Goal: Task Accomplishment & Management: Use online tool/utility

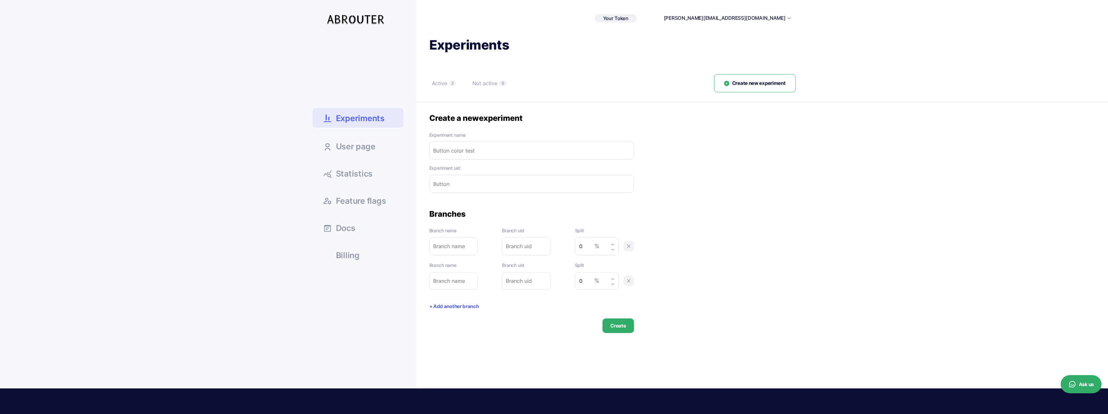
click at [365, 122] on span "Experiments" at bounding box center [360, 118] width 49 height 11
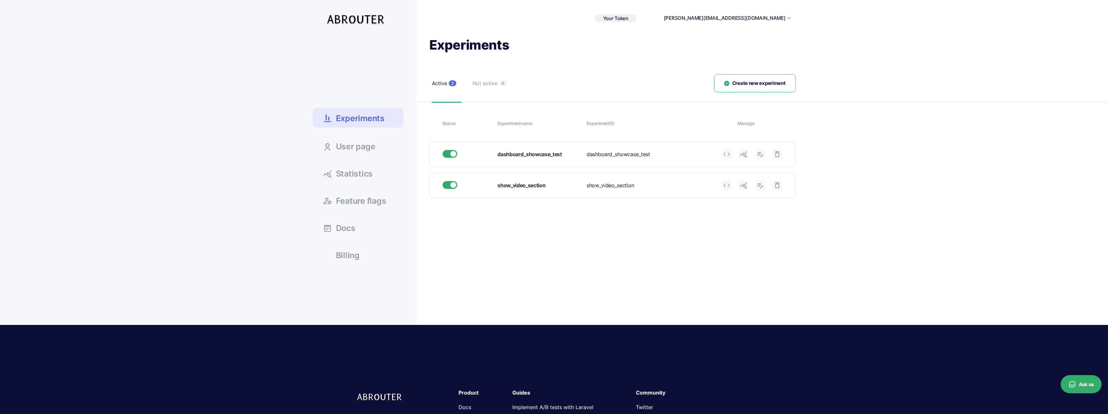
click at [768, 81] on span "Create new experiment" at bounding box center [759, 83] width 54 height 7
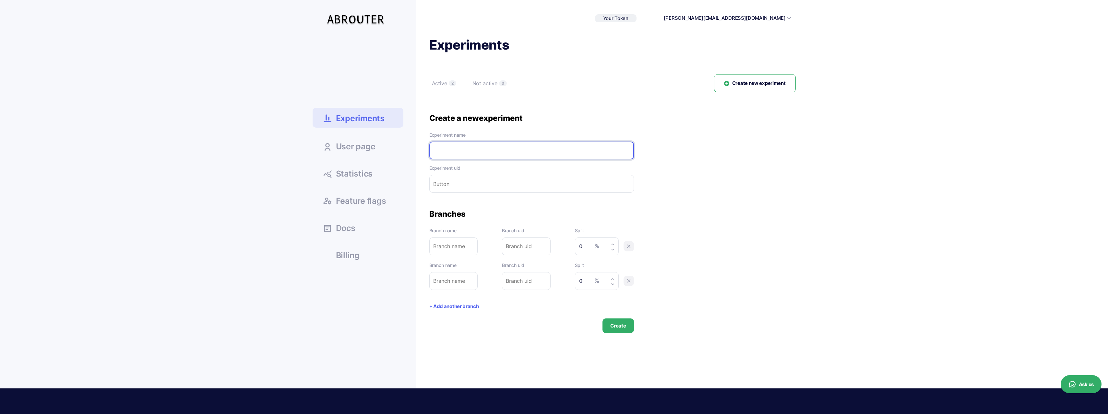
click at [512, 152] on input "text" at bounding box center [531, 151] width 205 height 18
paste input "platform_page_viewed"
type input "platform_page_viewed"
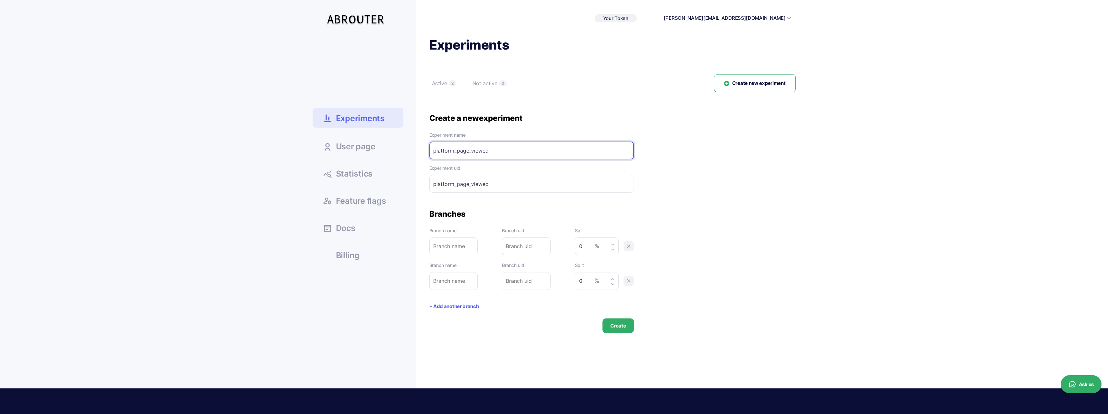
click at [474, 243] on input "text" at bounding box center [453, 247] width 49 height 18
type input "v"
type input "vi"
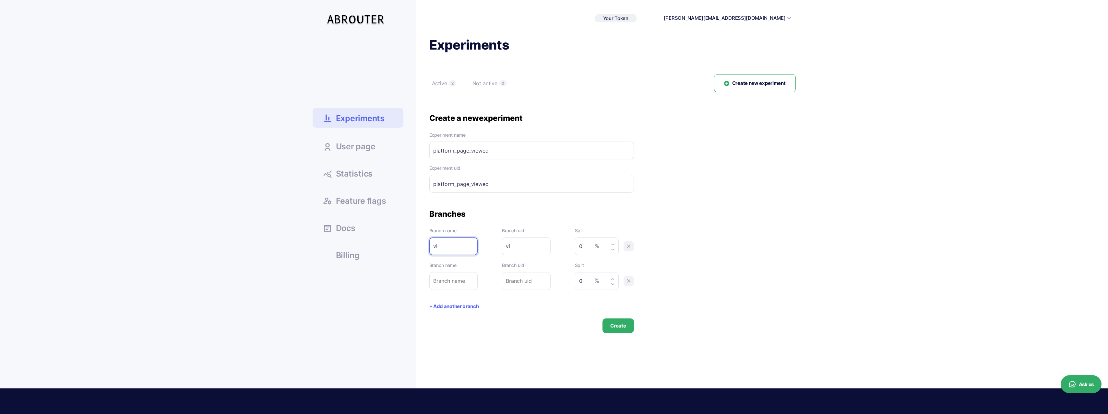
type input "vis"
type input "visi"
type input "visib"
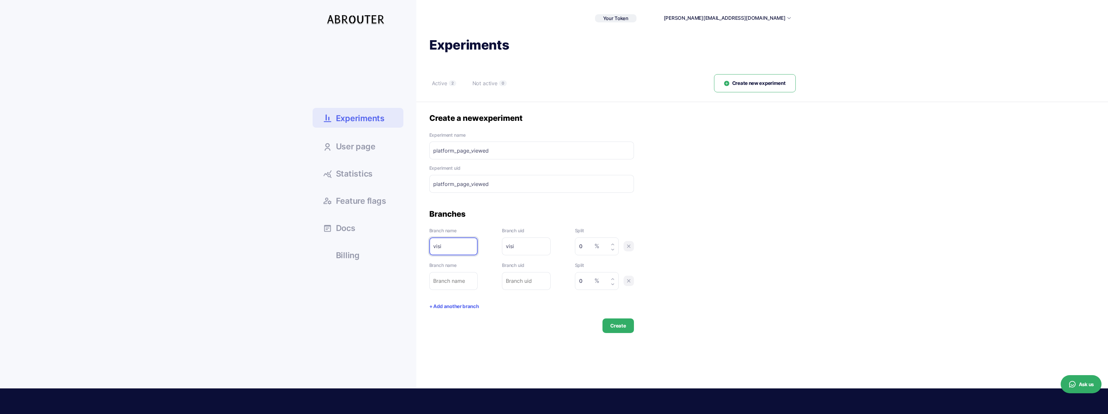
type input "visib"
type input "visibl"
type input "visible"
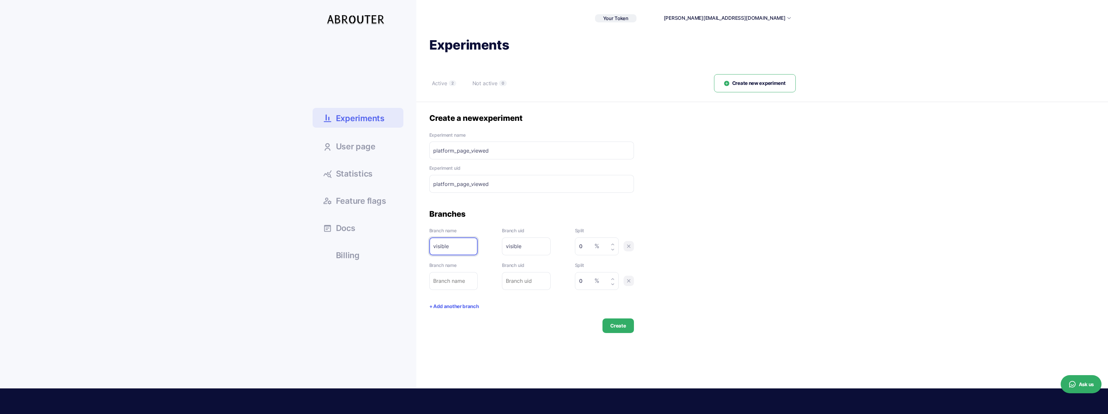
type input "visible"
click at [366, 173] on span "Statistics" at bounding box center [354, 174] width 37 height 8
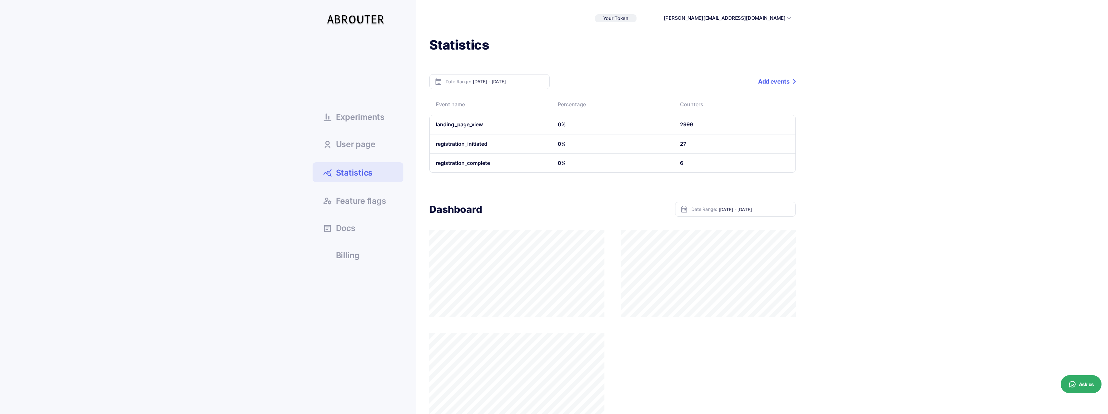
click at [366, 147] on span "User page" at bounding box center [356, 144] width 40 height 8
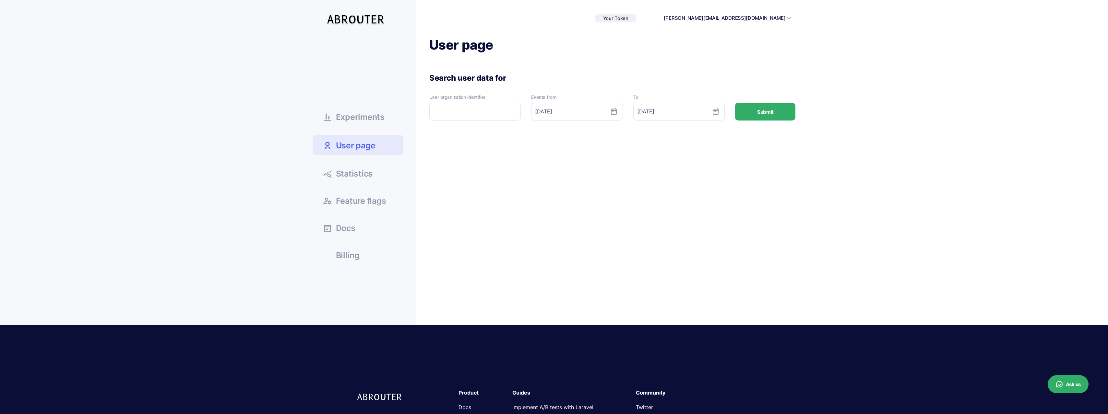
click at [366, 178] on span "Statistics" at bounding box center [354, 174] width 37 height 8
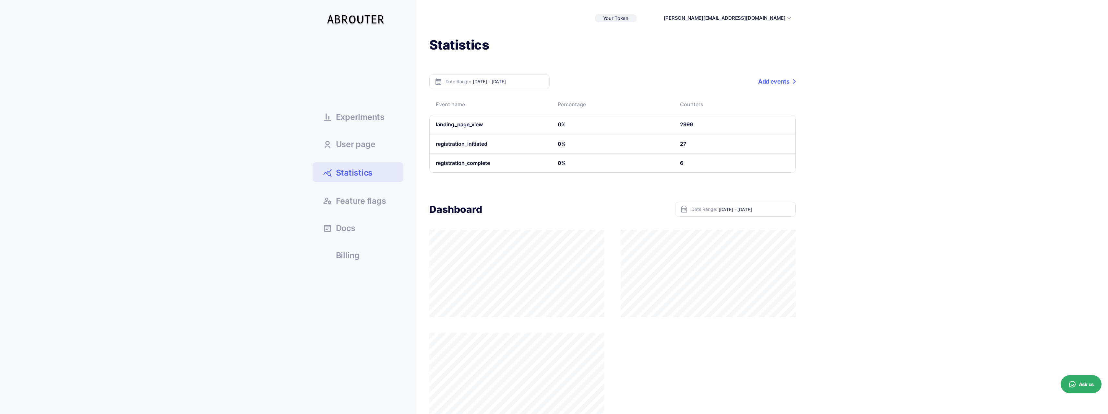
click at [766, 86] on link "Add events" at bounding box center [776, 81] width 37 height 15
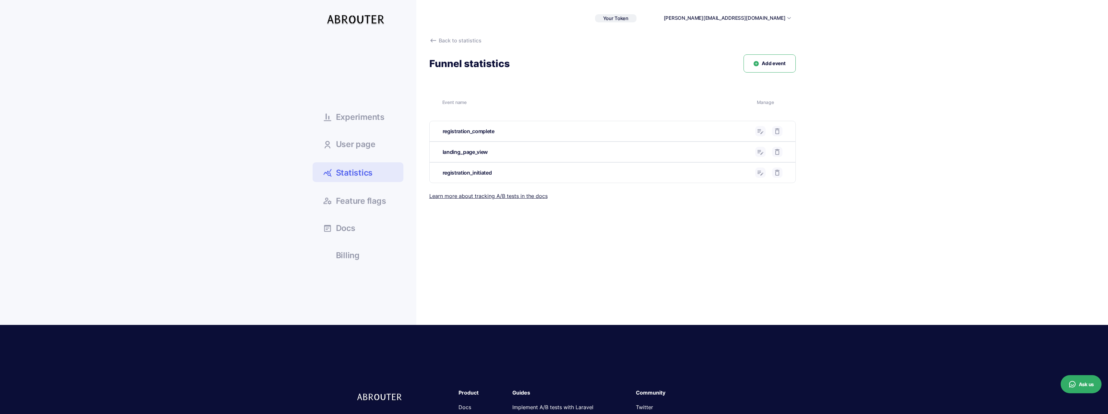
click at [775, 61] on span "Add event" at bounding box center [774, 63] width 24 height 7
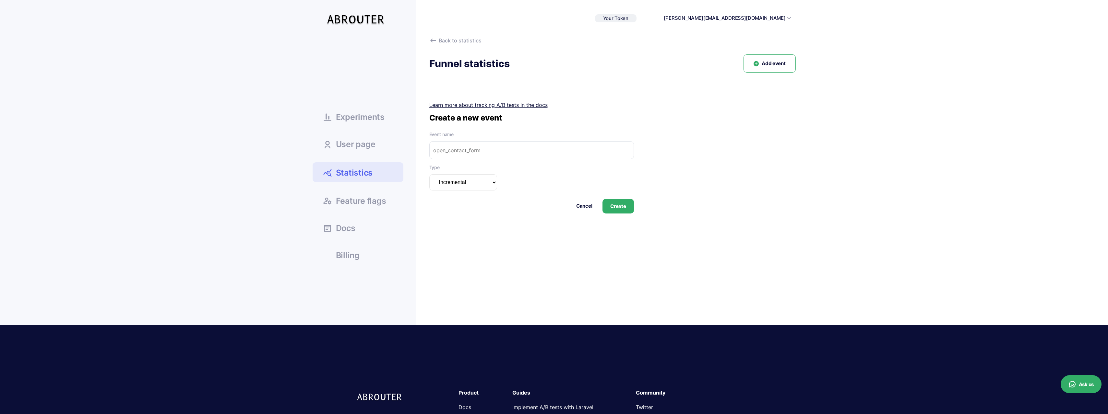
click at [489, 151] on input "text" at bounding box center [531, 150] width 205 height 18
paste input "platform_page_viewed"
type input "platform_page_viewed"
click at [622, 206] on button "Create" at bounding box center [618, 206] width 31 height 15
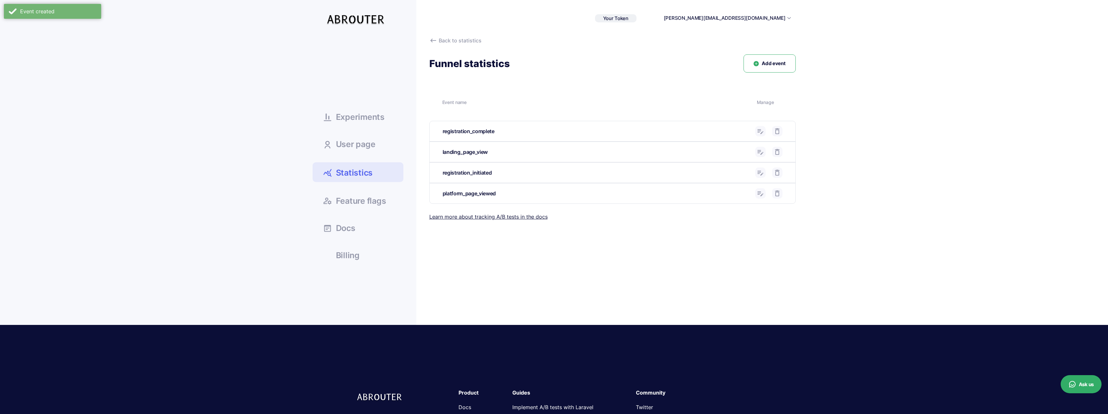
click at [772, 66] on span "Add event" at bounding box center [774, 63] width 24 height 7
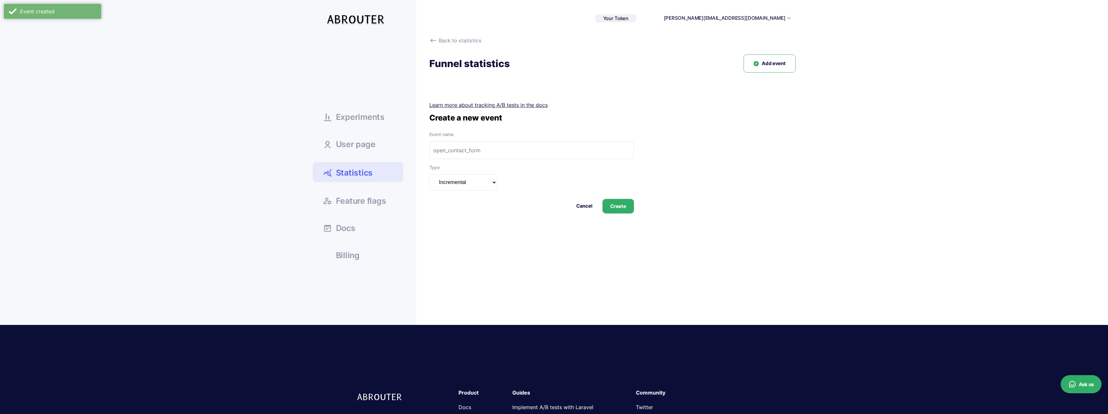
click at [518, 147] on input "text" at bounding box center [531, 150] width 205 height 18
paste input "platform_page_viewed"
type input "platform_page_viewed"
click at [629, 214] on div "Back to statistics Funnel statistics Add event Event name Manage registration_c…" at bounding box center [605, 153] width 379 height 233
click at [613, 209] on button "Create" at bounding box center [618, 206] width 31 height 15
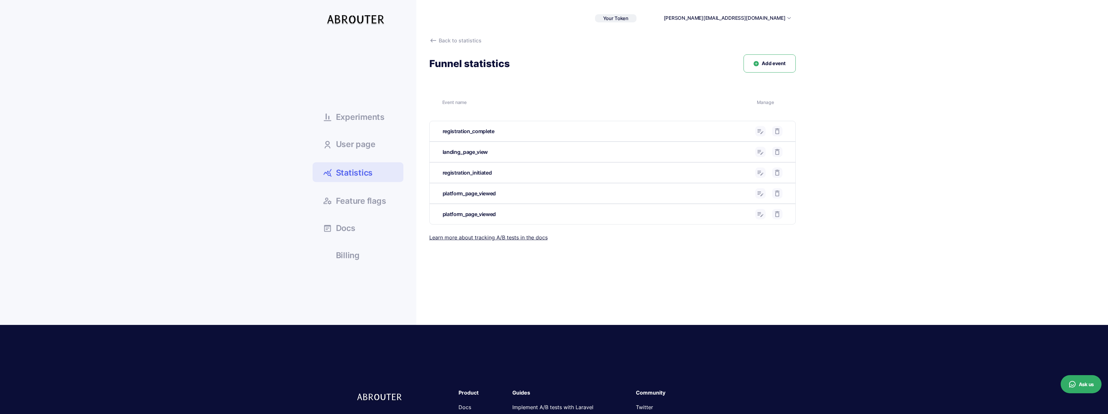
click at [771, 213] on div at bounding box center [768, 214] width 27 height 10
click at [781, 213] on link at bounding box center [777, 214] width 10 height 10
click at [777, 64] on span "Add event" at bounding box center [774, 63] width 24 height 7
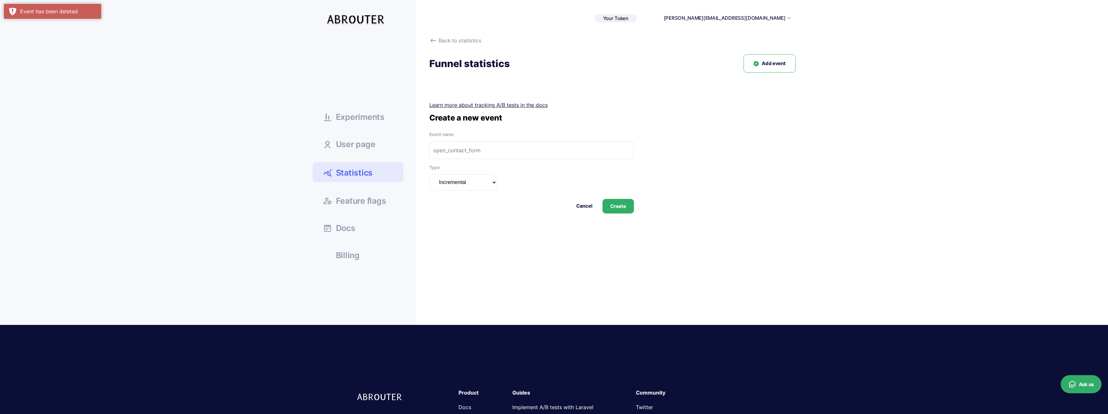
click at [572, 141] on input "text" at bounding box center [531, 150] width 205 height 18
paste input "brand_monitoring_page_viewed"
type input "brand_monitoring_page_viewed"
click at [626, 206] on button "Create" at bounding box center [618, 206] width 31 height 15
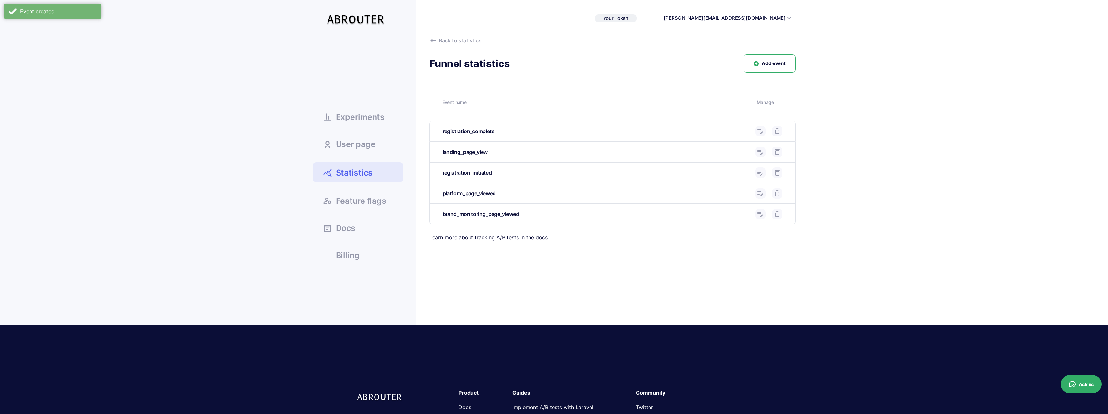
click at [763, 65] on span "Add event" at bounding box center [774, 63] width 24 height 7
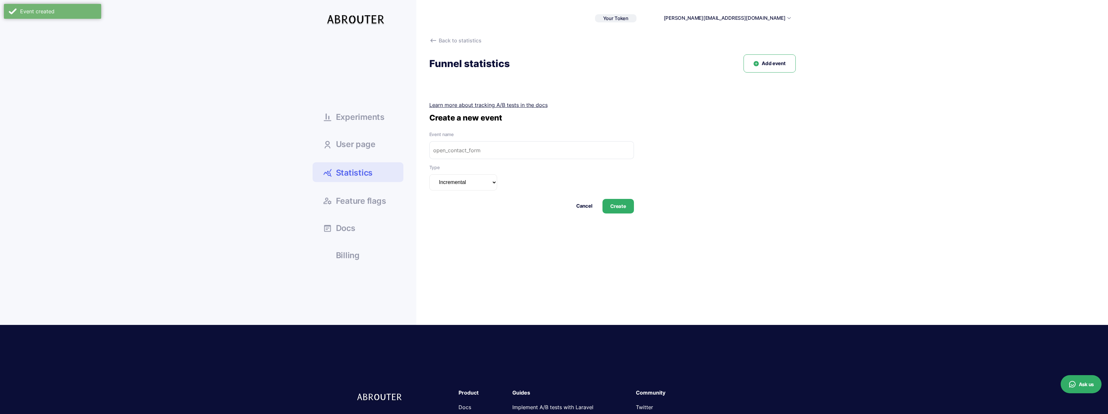
click at [553, 148] on input "text" at bounding box center [531, 150] width 205 height 18
paste input "pricing_page_viewed"
type input "pricing_page_viewed"
click at [627, 212] on button "Create" at bounding box center [618, 206] width 31 height 15
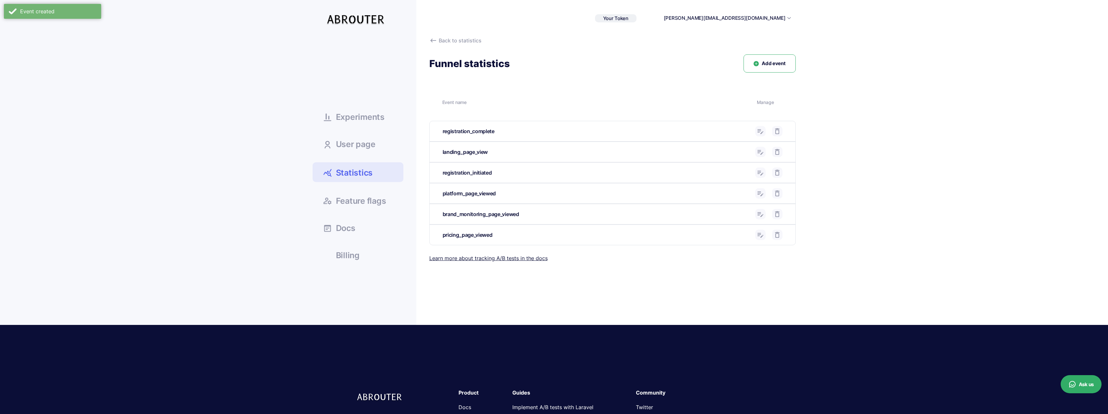
click at [775, 65] on span "Add event" at bounding box center [774, 63] width 24 height 7
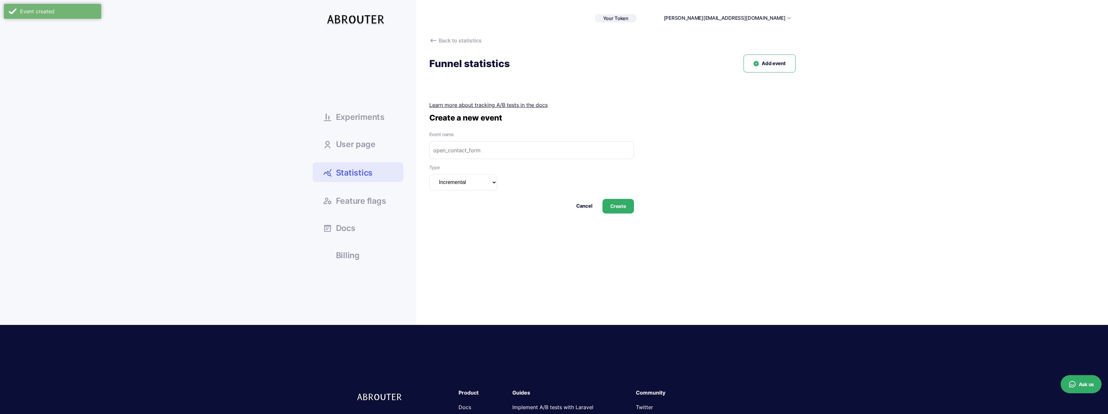
click at [448, 149] on input "text" at bounding box center [531, 150] width 205 height 18
paste input "rest_api_page_viewed"
type input "rest_api_page_viewed"
click at [611, 209] on button "Create" at bounding box center [618, 206] width 31 height 15
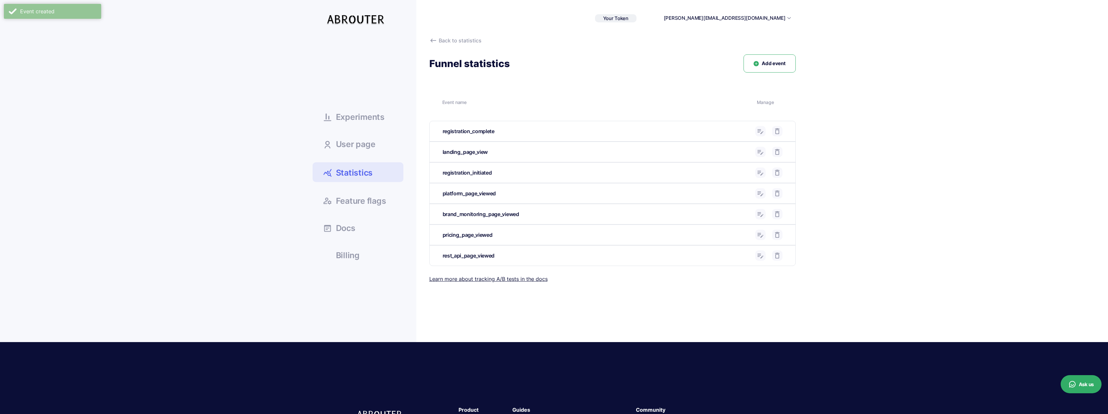
click at [778, 62] on span "Add event" at bounding box center [774, 63] width 24 height 7
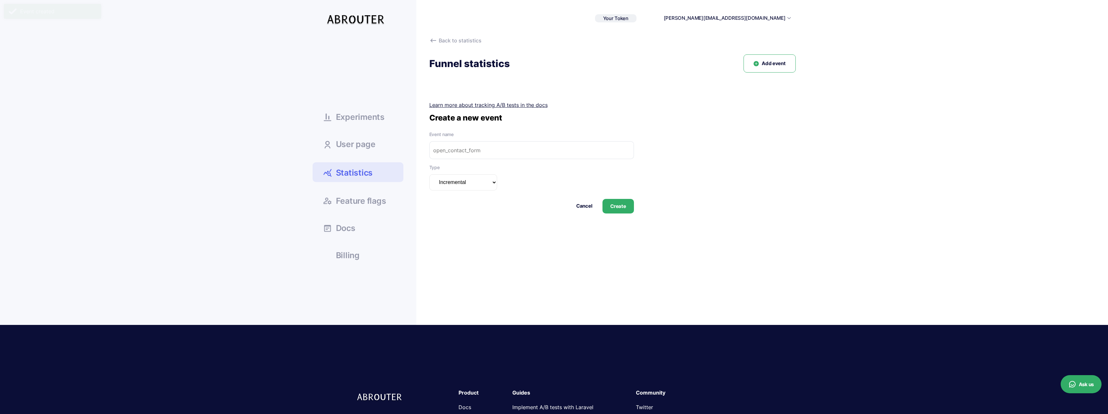
click at [489, 143] on input "text" at bounding box center [531, 150] width 205 height 18
paste input "firehose_page_viewed"
type input "firehose_page_viewed"
click at [625, 209] on button "Create" at bounding box center [618, 206] width 31 height 15
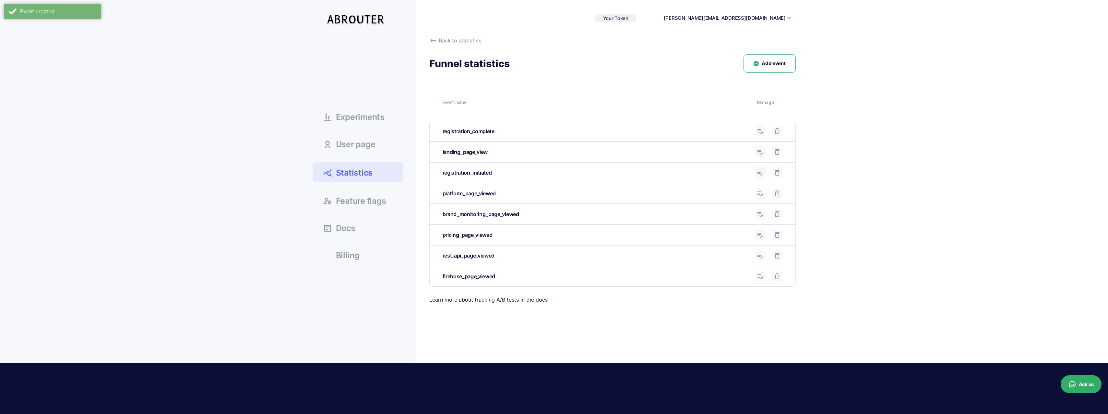
click at [781, 67] on button "Add event" at bounding box center [770, 63] width 52 height 18
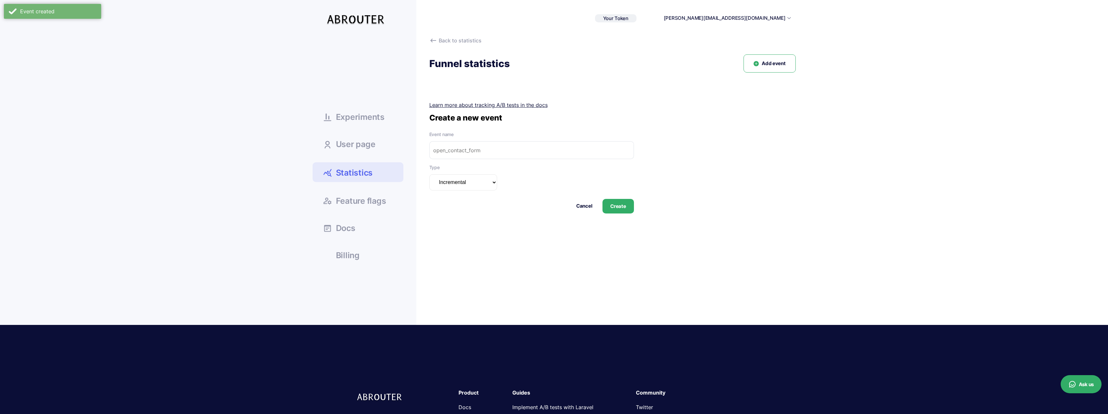
click at [531, 159] on form "Event name Type Incremental Summarizable Incremental unique Cancel Create" at bounding box center [531, 172] width 205 height 82
paste input "agencies_page_viewed"
type input "agencies_page_viewed"
click at [630, 206] on button "Create" at bounding box center [618, 206] width 31 height 15
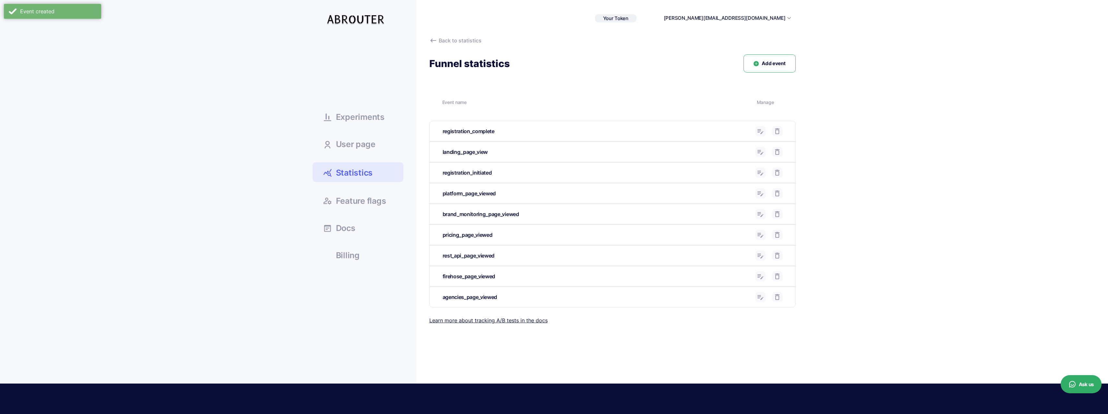
click at [770, 64] on span "Add event" at bounding box center [774, 63] width 24 height 7
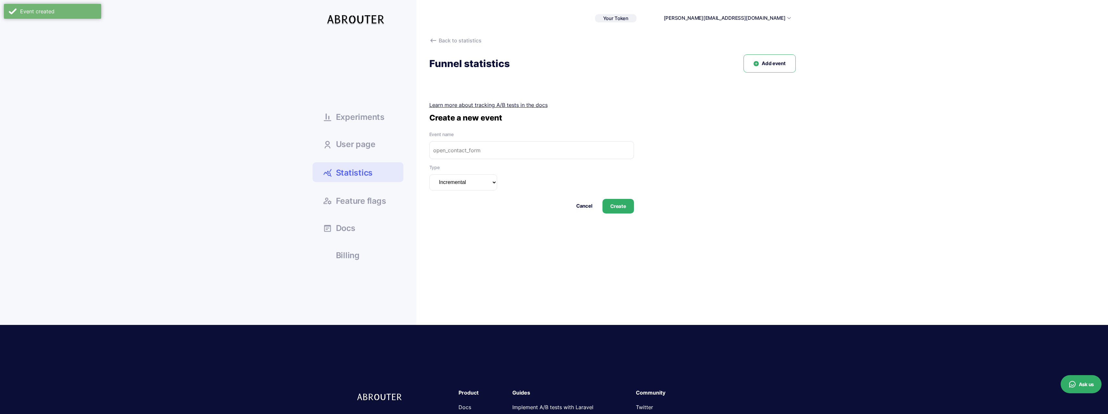
click at [571, 150] on input "text" at bounding box center [531, 150] width 205 height 18
paste input "brands_page_viewed"
type input "brands_page_viewed"
click at [630, 211] on button "Create" at bounding box center [618, 206] width 31 height 15
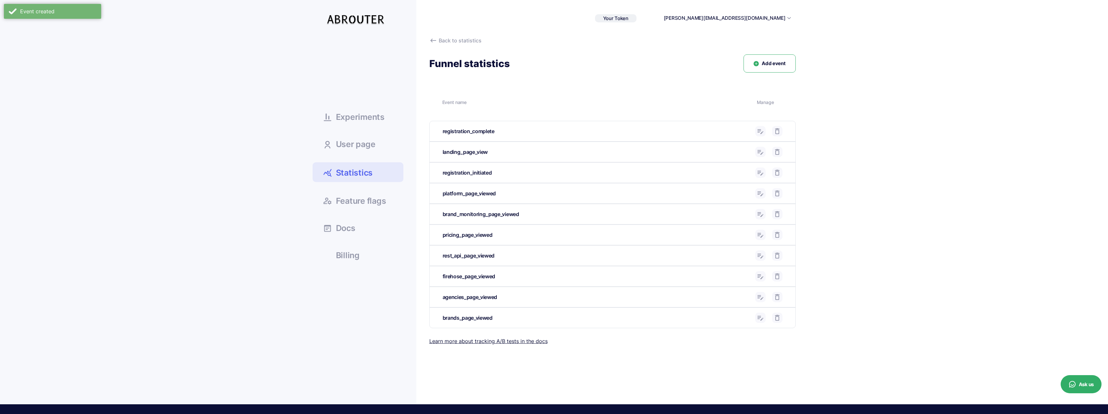
click at [756, 67] on button "Add event" at bounding box center [770, 63] width 52 height 18
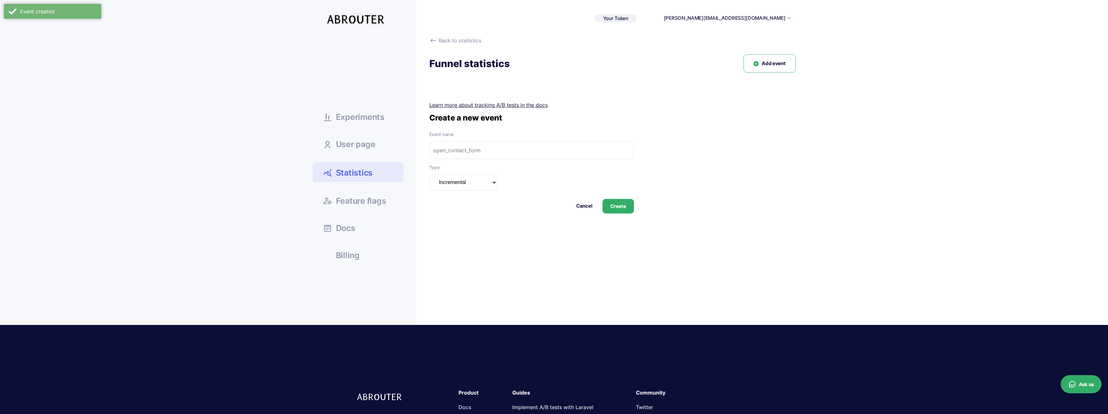
click at [495, 155] on input "text" at bounding box center [531, 150] width 205 height 18
paste input "marketers_page_viewed"
type input "marketers_page_viewed"
click at [620, 209] on button "Create" at bounding box center [618, 206] width 31 height 15
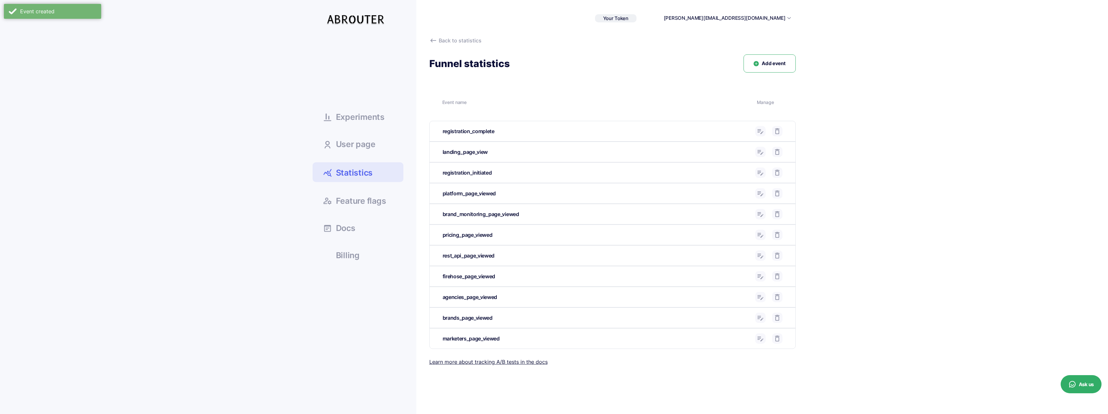
click at [771, 72] on button "Add event" at bounding box center [770, 63] width 52 height 18
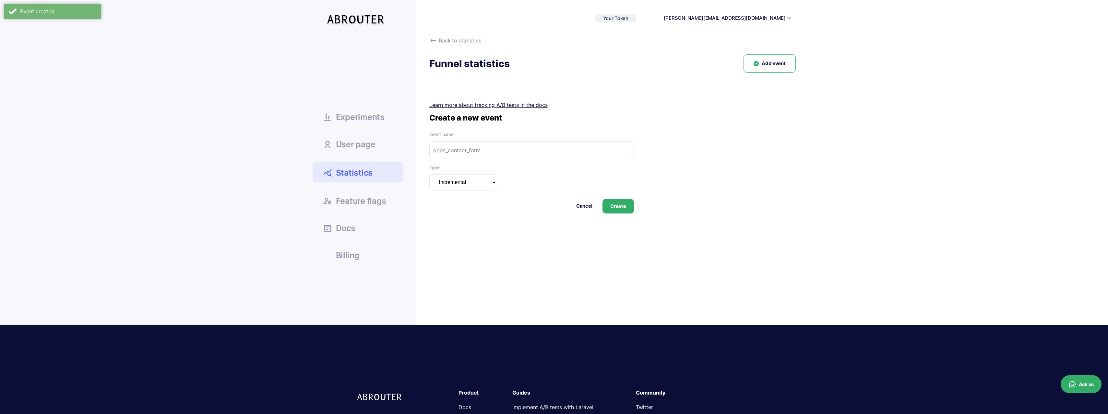
click at [506, 136] on label "Event name" at bounding box center [531, 134] width 205 height 7
click at [505, 142] on input "text" at bounding box center [531, 150] width 205 height 18
paste input "claim_podcast_page_viewed"
type input "claim_podcast_page_viewed"
click at [606, 209] on button "Create" at bounding box center [618, 206] width 31 height 15
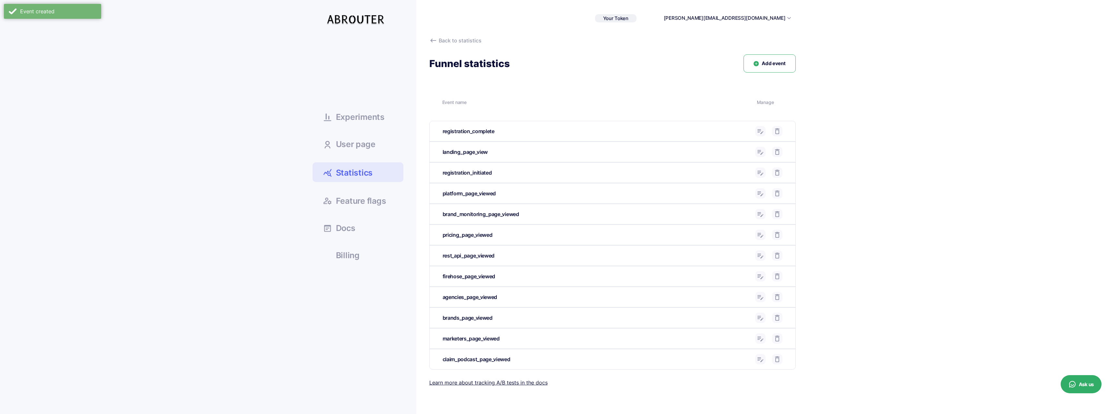
click at [781, 54] on button "Add event" at bounding box center [770, 63] width 52 height 18
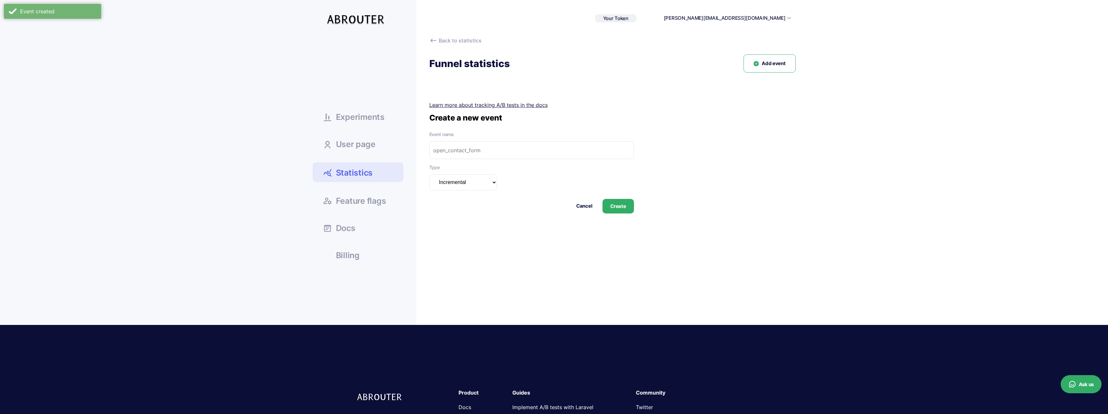
click at [472, 146] on input "text" at bounding box center [531, 150] width 205 height 18
paste input "prs_page_viewed"
type input "prs_page_viewed"
click at [626, 208] on button "Create" at bounding box center [618, 206] width 31 height 15
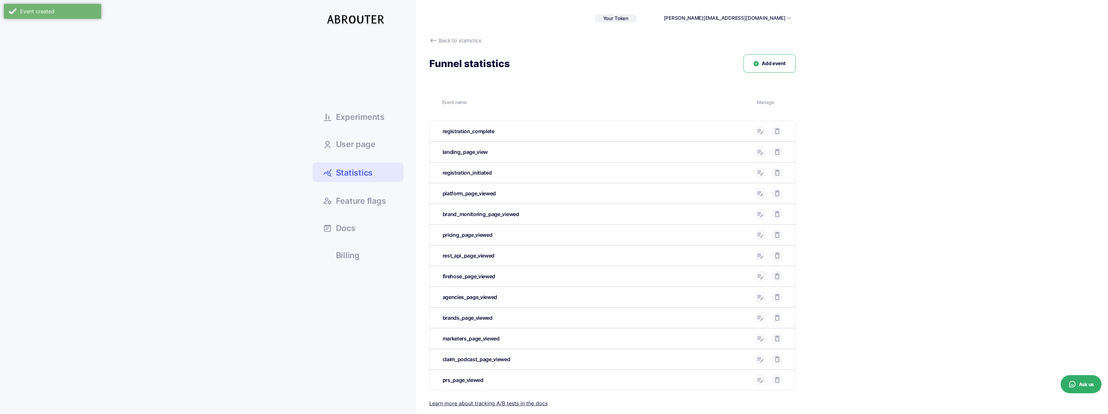
click at [774, 61] on span "Add event" at bounding box center [774, 63] width 24 height 7
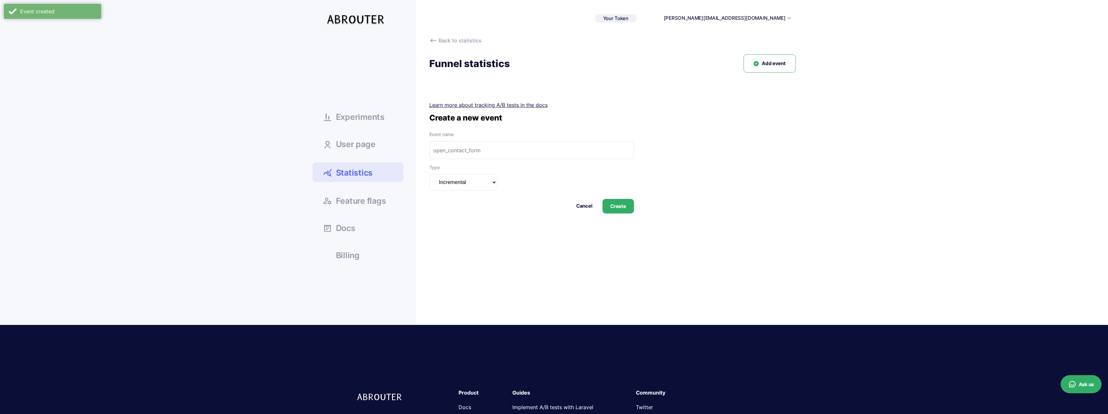
click at [496, 152] on input "text" at bounding box center [531, 150] width 205 height 18
paste input "media_page_viewed"
type input "media_page_viewed"
click at [614, 213] on button "Create" at bounding box center [618, 206] width 31 height 15
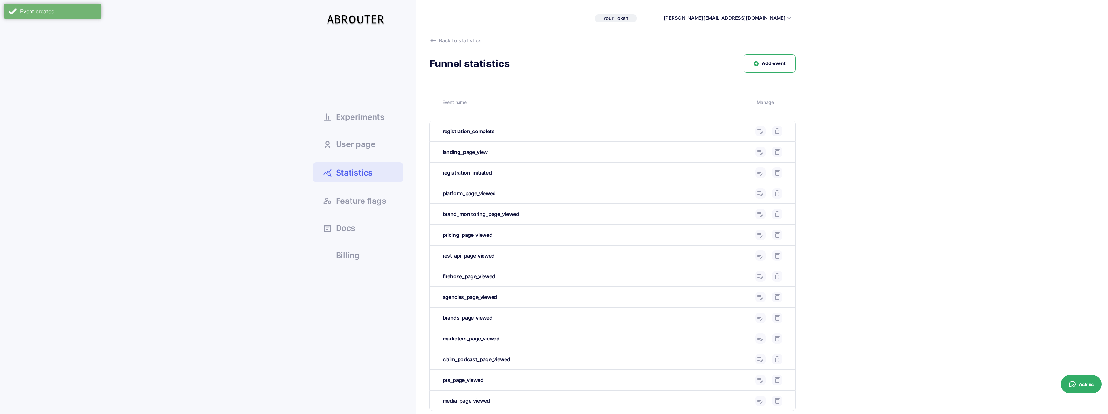
click at [765, 58] on button "Add event" at bounding box center [770, 63] width 52 height 18
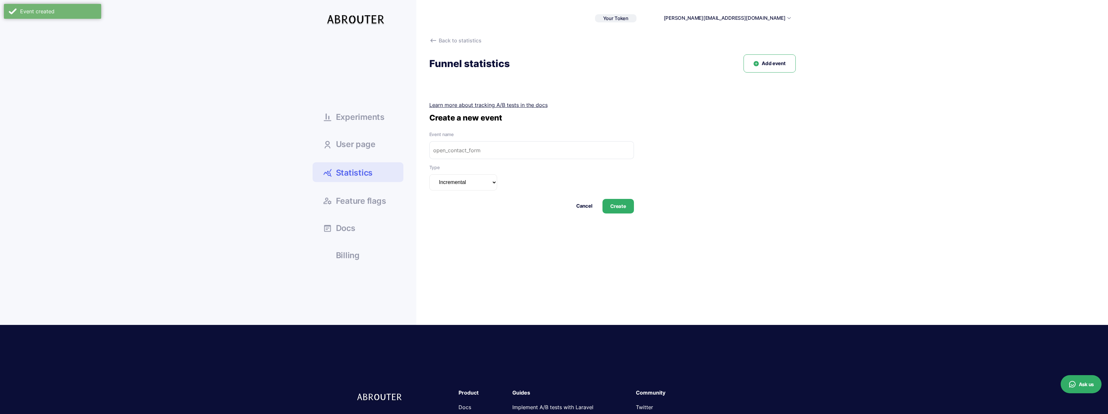
drag, startPoint x: 494, startPoint y: 146, endPoint x: 540, endPoint y: 160, distance: 48.7
click at [494, 146] on input "text" at bounding box center [531, 150] width 205 height 18
paste input "news_organizations_page_viewed"
type input "news_organizations_page_viewed"
click at [625, 206] on button "Create" at bounding box center [618, 206] width 31 height 15
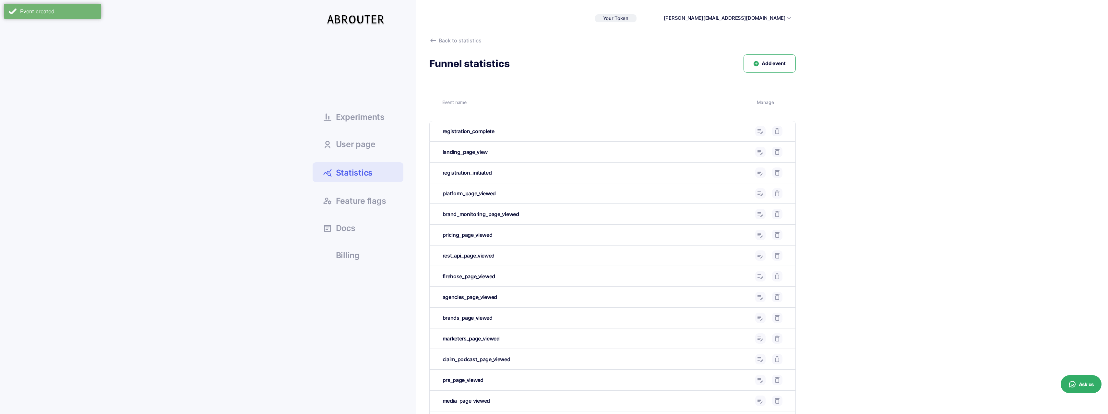
click at [767, 63] on span "Add event" at bounding box center [774, 63] width 24 height 7
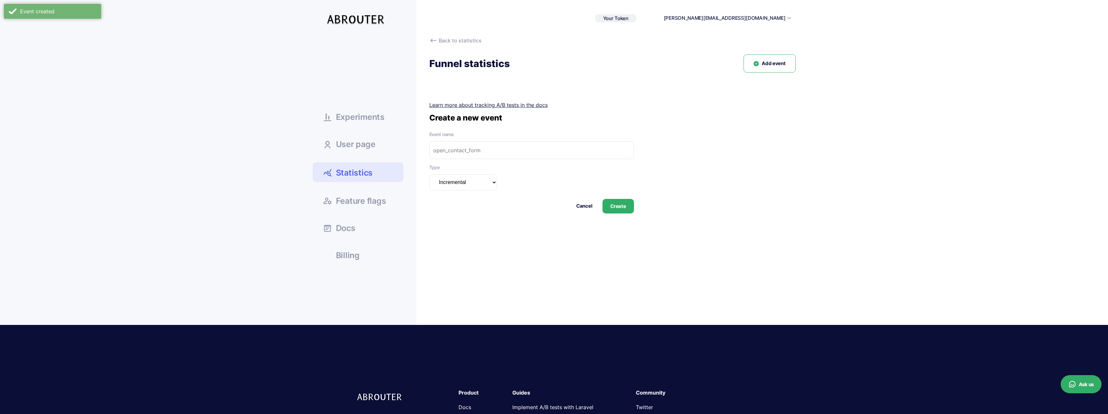
click at [515, 149] on input "text" at bounding box center [531, 150] width 205 height 18
paste input "seo_experts_page_viewed"
type input "seo_experts_page_viewed"
click at [625, 207] on button "Create" at bounding box center [618, 206] width 31 height 15
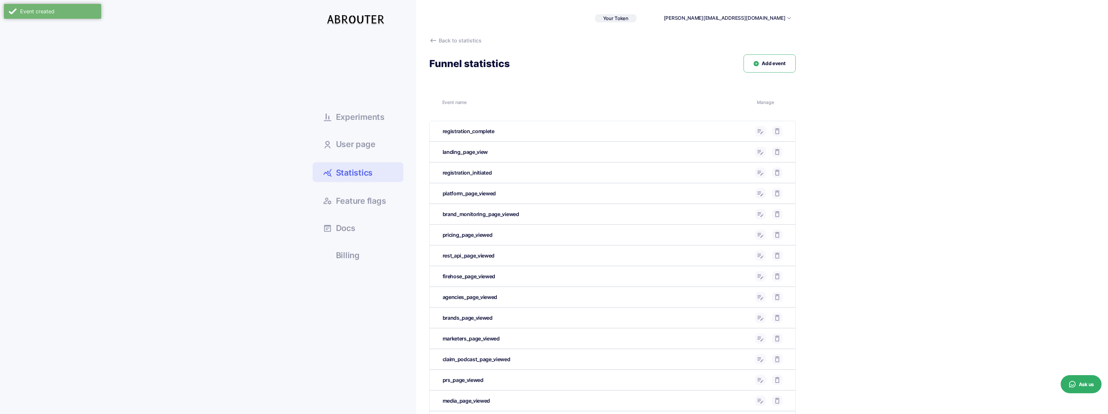
click at [776, 65] on span "Add event" at bounding box center [774, 63] width 24 height 7
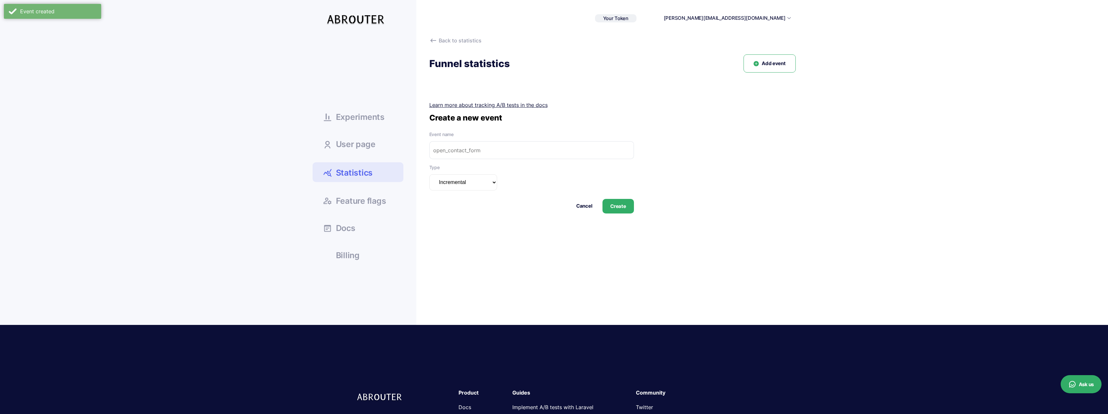
click at [545, 141] on input "text" at bounding box center [531, 150] width 205 height 18
paste input "search_demo_page_viewed"
type input "search_demo_page_viewed"
click at [620, 202] on button "Create" at bounding box center [618, 206] width 31 height 15
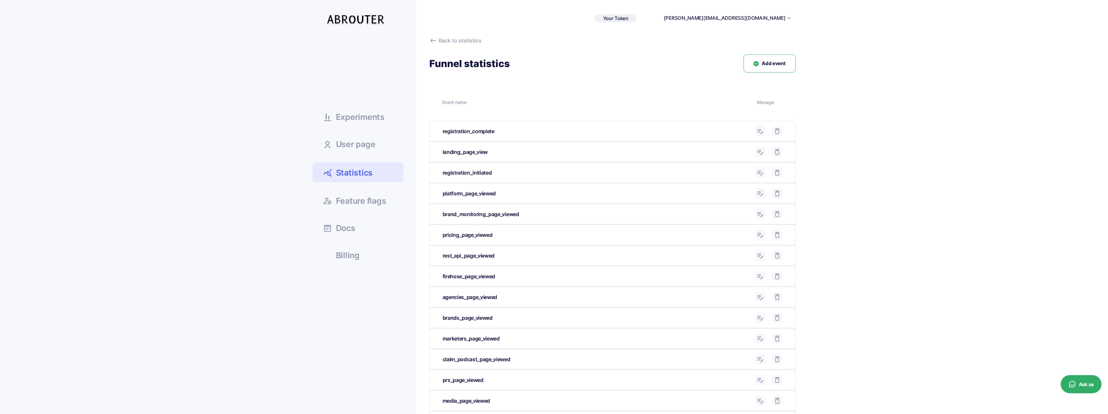
click at [769, 64] on span "Add event" at bounding box center [774, 63] width 24 height 7
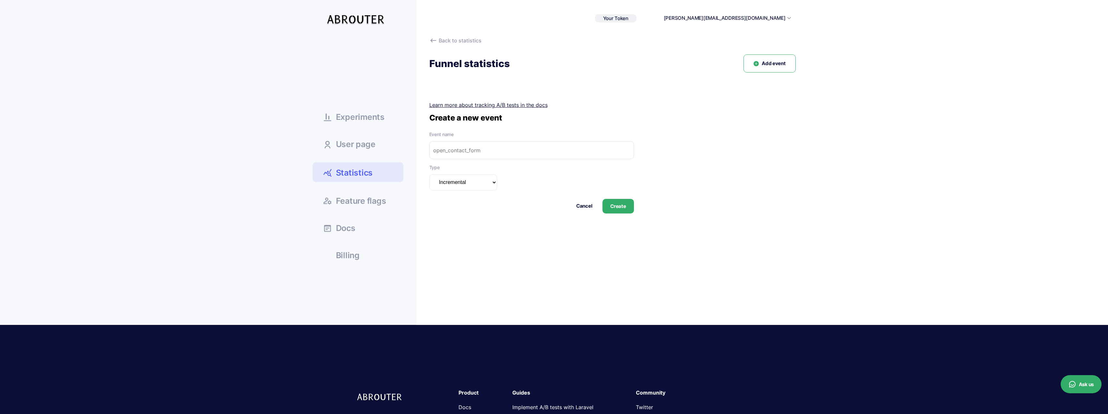
click at [502, 157] on input "text" at bounding box center [531, 150] width 205 height 18
paste input "comparison_rephonic_page_viewed"
type input "comparison_rephonic_page_viewed"
click at [628, 207] on button "Create" at bounding box center [618, 206] width 31 height 15
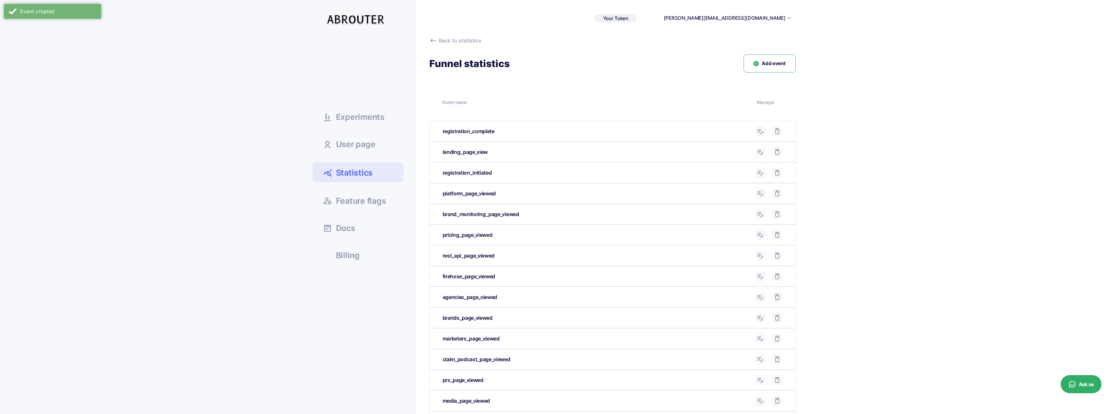
click at [761, 67] on button "Add event" at bounding box center [770, 63] width 52 height 18
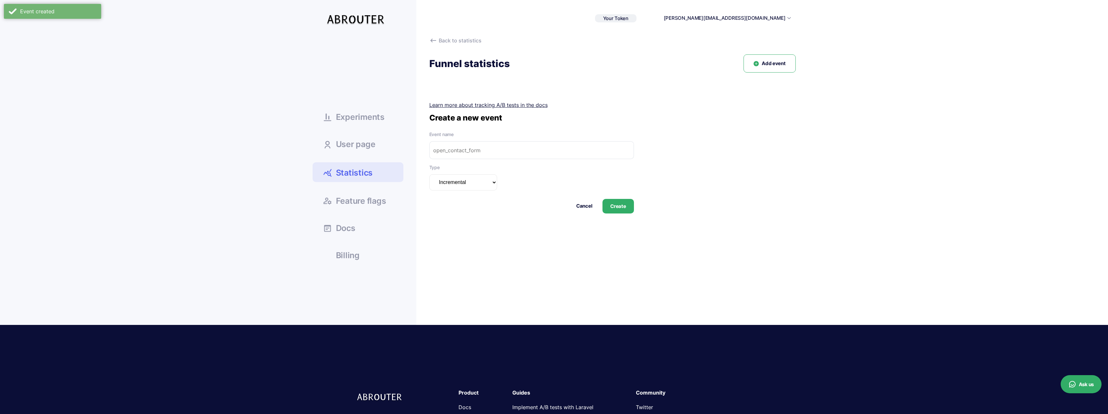
click at [551, 145] on input "text" at bounding box center [531, 150] width 205 height 18
paste input "comparison_listennotes_page_viewed"
type input "comparison_listennotes_page_viewed"
click at [609, 201] on button "Create" at bounding box center [618, 206] width 31 height 15
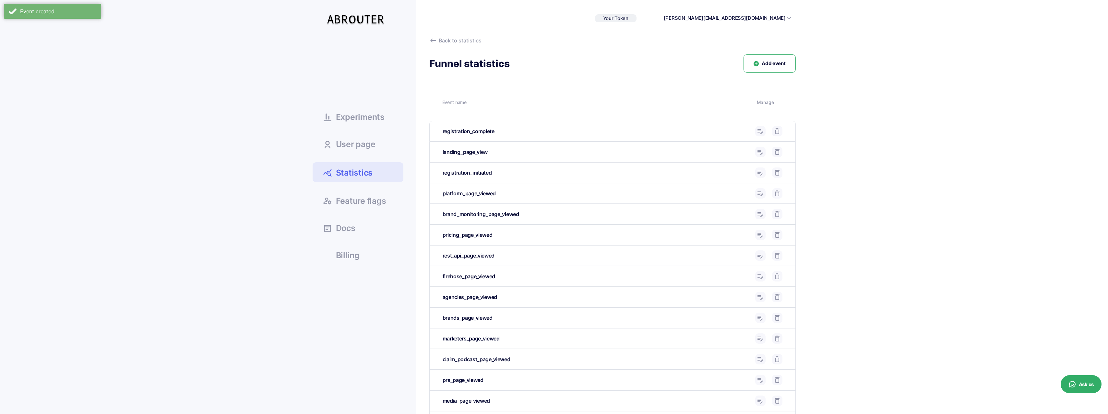
click at [763, 67] on button "Add event" at bounding box center [770, 63] width 52 height 18
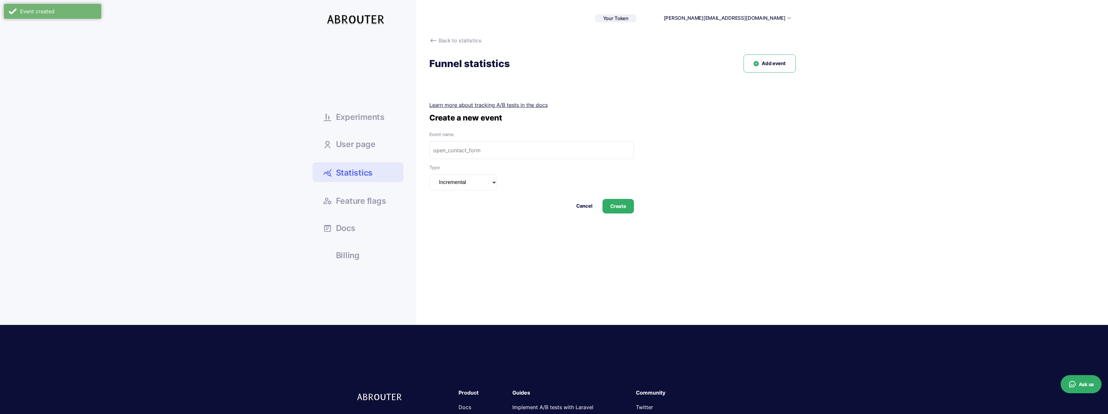
click at [571, 145] on input "text" at bounding box center [531, 150] width 205 height 18
paste input "comparison_podtrac_page_viewed"
type input "comparison_podtrac_page_viewed"
click at [616, 198] on form "Event name comparison_podtrac_page_viewed Type Incremental Summarizable Increme…" at bounding box center [531, 172] width 205 height 82
click at [617, 202] on button "Create" at bounding box center [618, 206] width 31 height 15
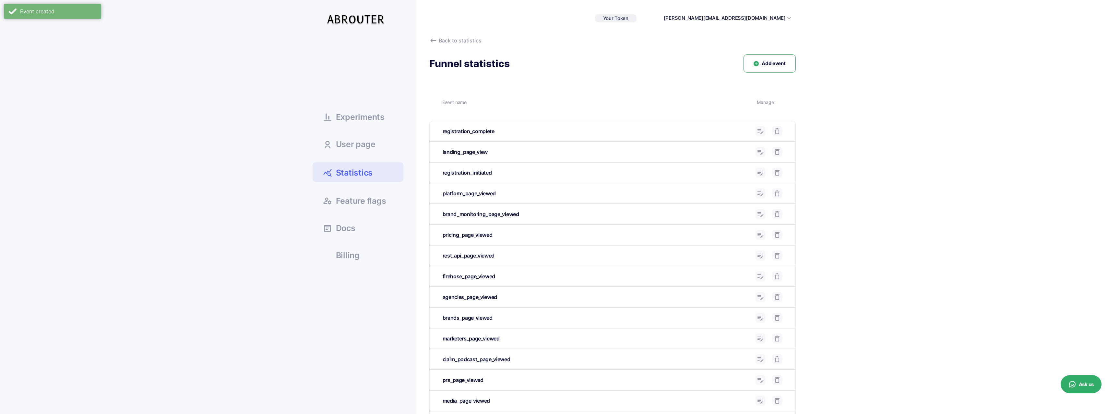
click at [772, 62] on span "Add event" at bounding box center [774, 63] width 24 height 7
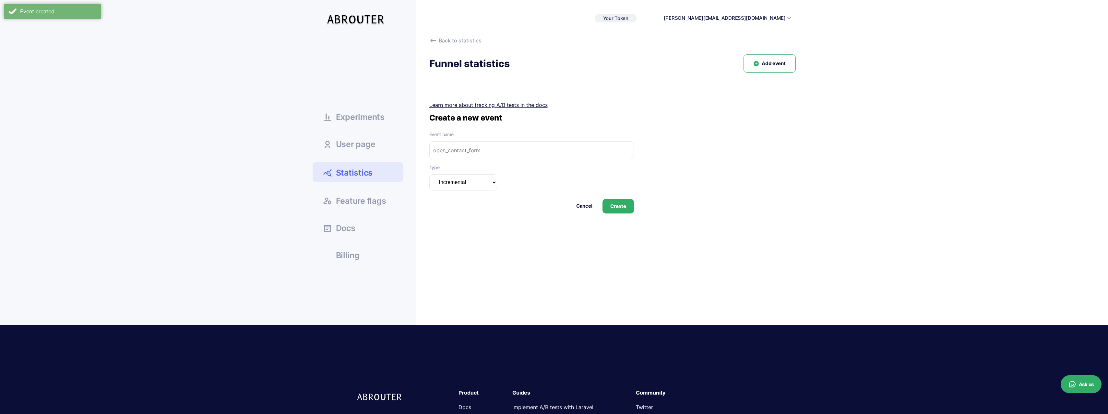
click at [499, 146] on input "text" at bounding box center [531, 150] width 205 height 18
paste input "comparison_podchaser_page_viewed"
type input "comparison_podchaser_page_viewed"
click at [626, 210] on button "Create" at bounding box center [618, 206] width 31 height 15
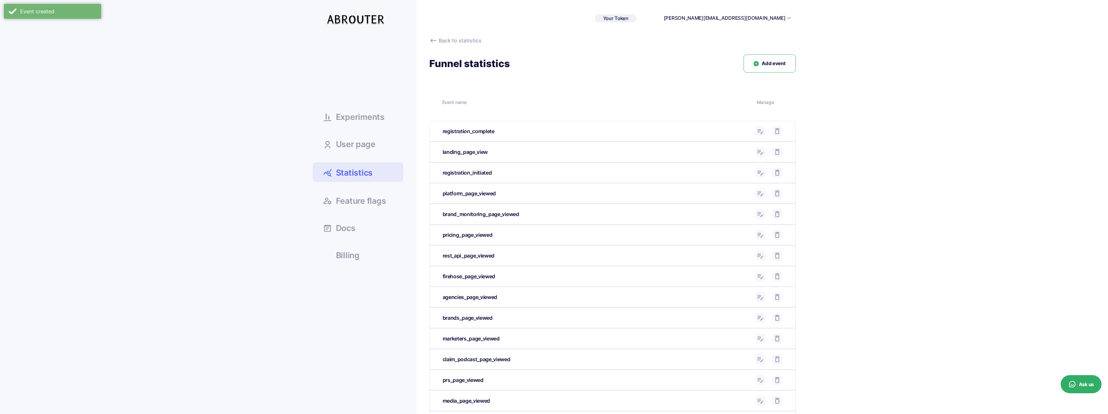
click at [788, 68] on button "Add event" at bounding box center [770, 63] width 52 height 18
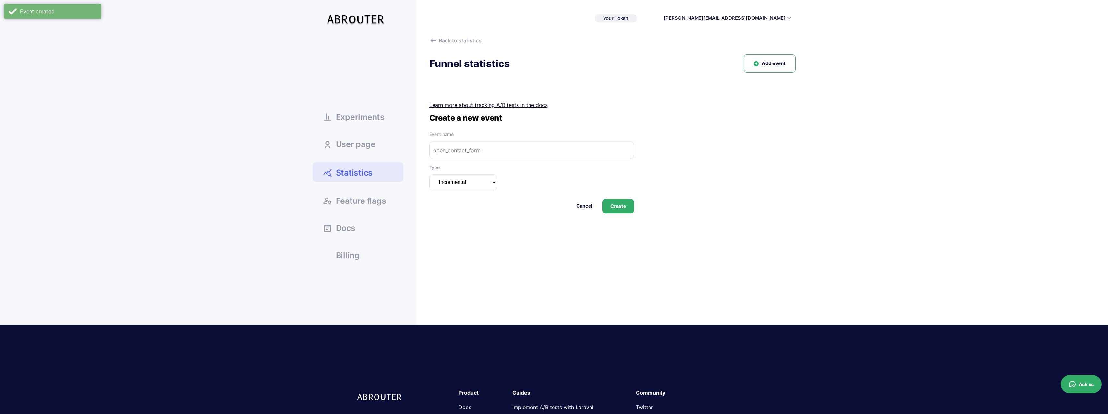
click at [549, 163] on form "Event name Type Incremental Summarizable Incremental unique Cancel Create" at bounding box center [531, 172] width 205 height 82
click at [555, 151] on input "text" at bounding box center [531, 150] width 205 height 18
paste input "podcast_page_viewed"
type input "podcast_page_viewed"
click at [620, 204] on button "Create" at bounding box center [618, 206] width 31 height 15
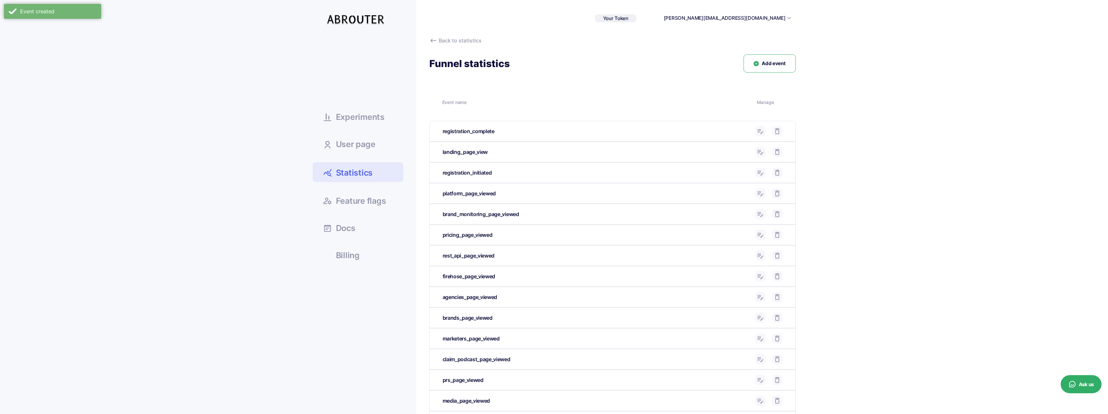
click at [771, 68] on button "Add event" at bounding box center [770, 63] width 52 height 18
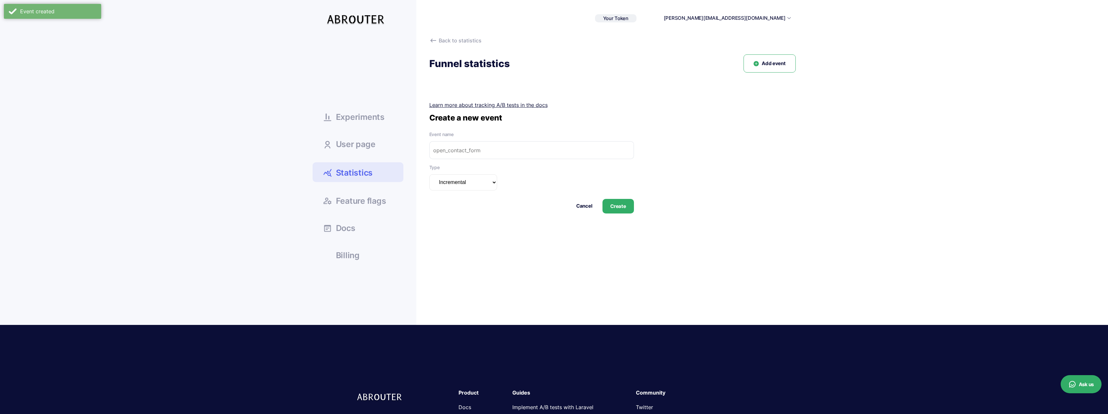
click at [517, 140] on div "Event name" at bounding box center [531, 145] width 205 height 28
drag, startPoint x: 533, startPoint y: 151, endPoint x: 575, endPoint y: 175, distance: 48.2
click at [533, 151] on input "text" at bounding box center [531, 150] width 205 height 18
paste input "episode_page_viewed"
type input "episode_page_viewed"
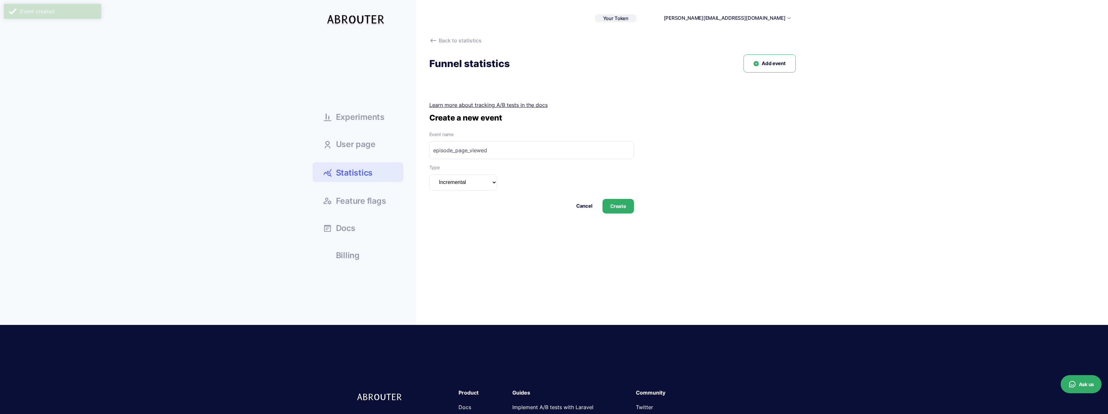
click at [627, 205] on button "Create" at bounding box center [618, 206] width 31 height 15
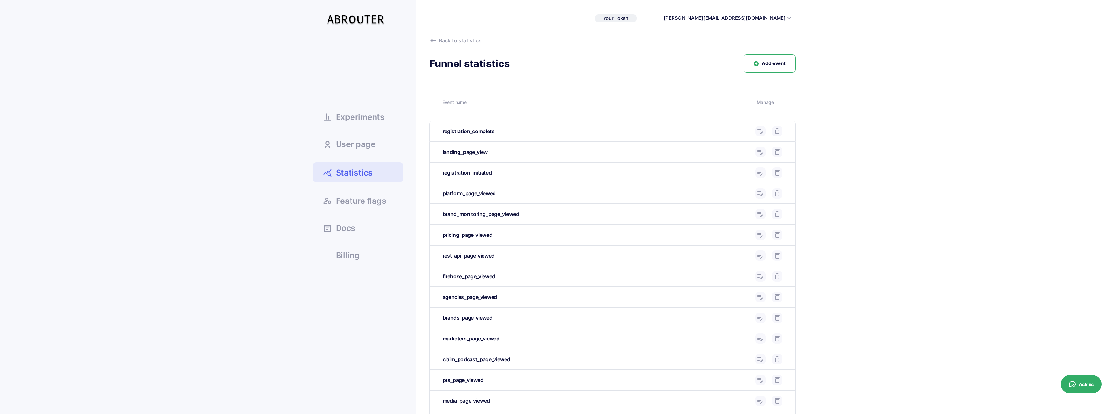
click at [765, 65] on span "Add event" at bounding box center [774, 63] width 24 height 7
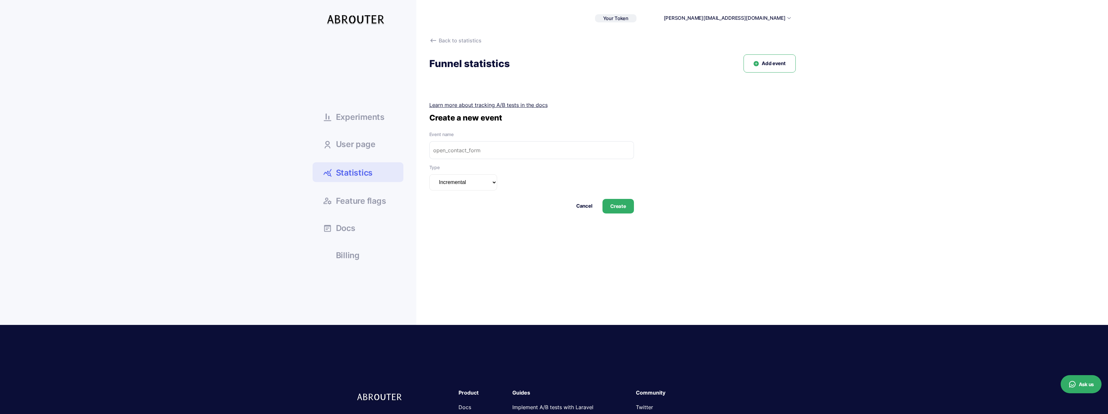
click at [479, 144] on input "text" at bounding box center [531, 150] width 205 height 18
paste input "charts_index_page_viewed"
type input "charts_index_page_viewed"
click at [625, 211] on button "Create" at bounding box center [618, 206] width 31 height 15
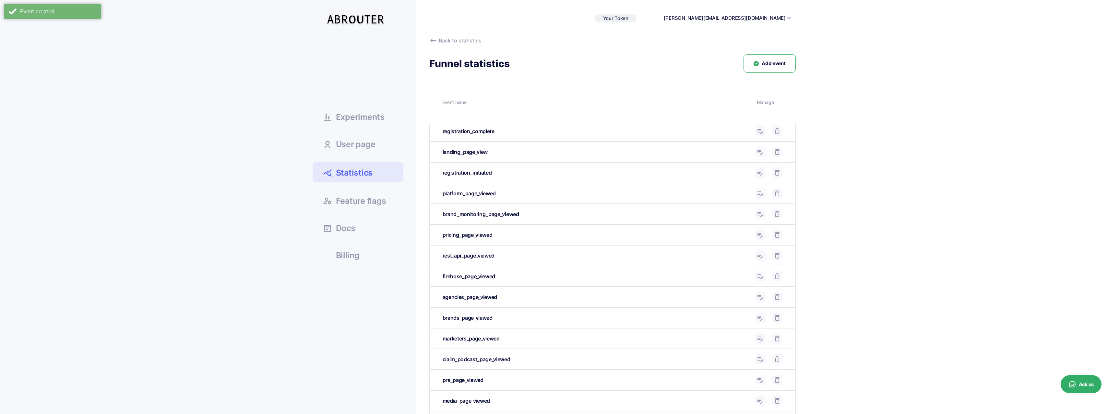
click at [783, 56] on button "Add event" at bounding box center [770, 63] width 52 height 18
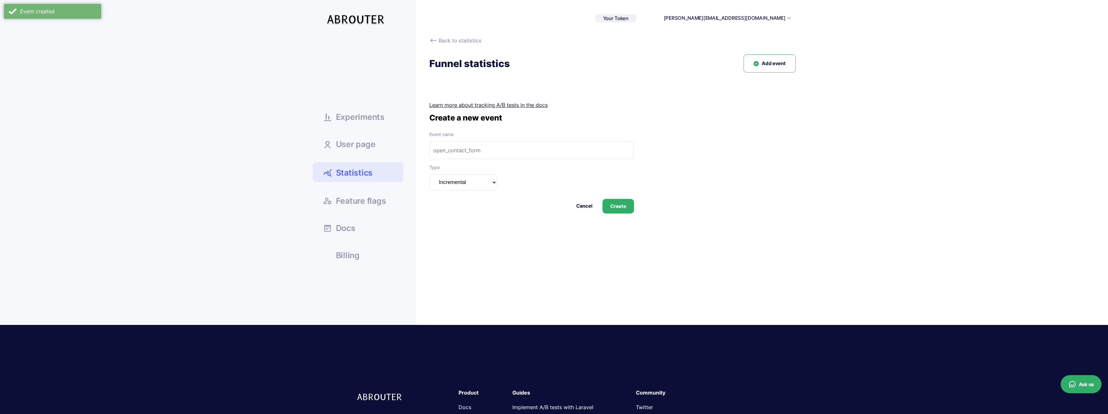
click at [518, 155] on input "text" at bounding box center [531, 150] width 205 height 18
paste input "charts_country_page_viewed"
type input "charts_country_page_viewed"
click at [621, 207] on button "Create" at bounding box center [618, 206] width 31 height 15
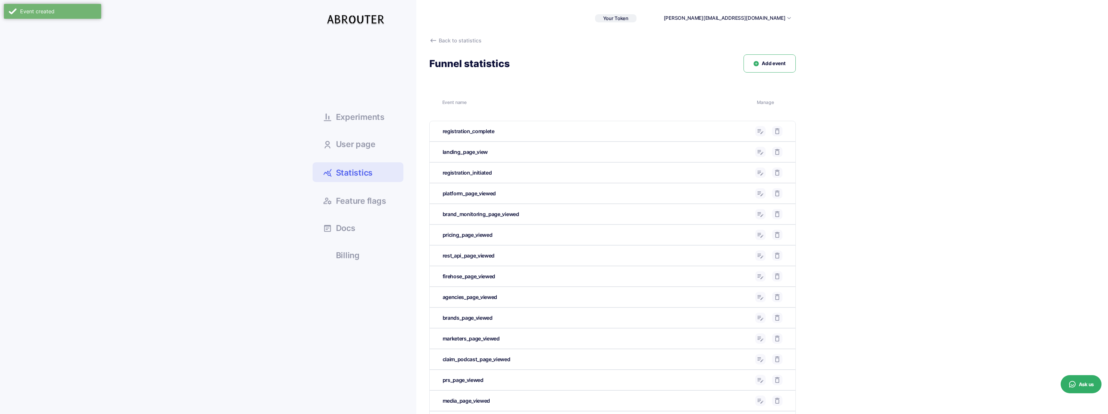
click at [769, 65] on span "Add event" at bounding box center [774, 63] width 24 height 7
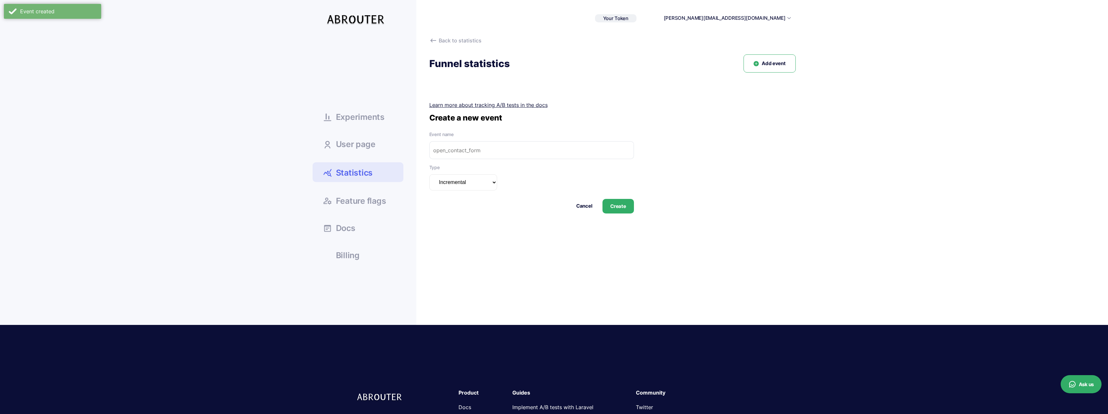
click at [492, 147] on input "text" at bounding box center [531, 150] width 205 height 18
paste input "charts_platform_categories_page_viewed"
type input "charts_platform_categories_page_viewed"
click at [622, 216] on div "Back to statistics Funnel statistics Add event Event name Manage registration_c…" at bounding box center [605, 153] width 379 height 233
click at [623, 210] on button "Create" at bounding box center [618, 206] width 31 height 15
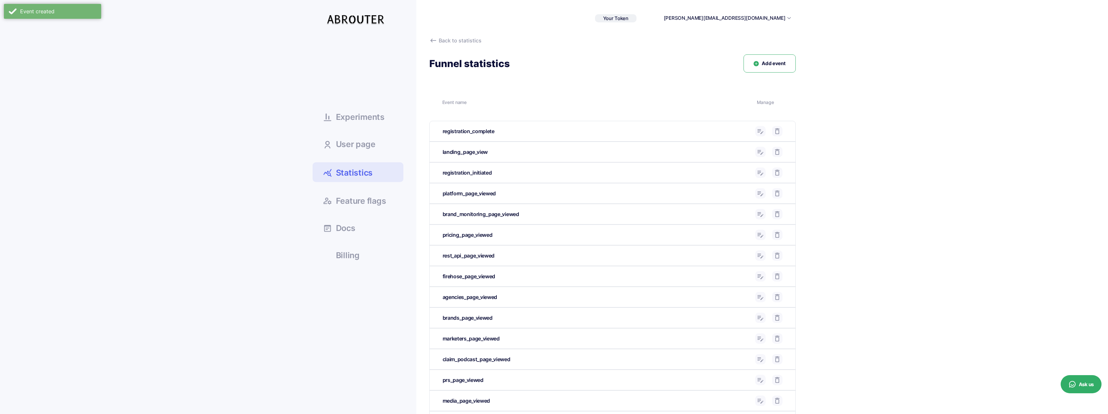
click at [771, 64] on span "Add event" at bounding box center [774, 63] width 24 height 7
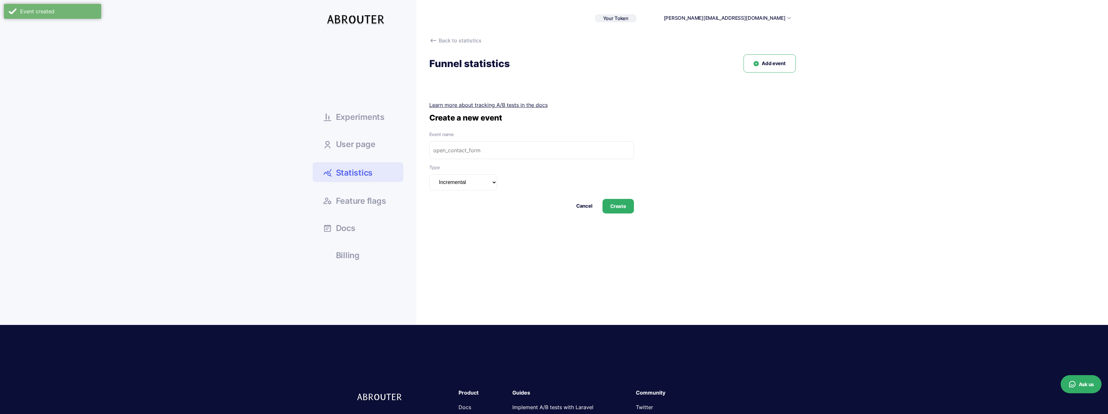
click at [517, 134] on label "Event name" at bounding box center [531, 134] width 205 height 7
click at [515, 143] on input "text" at bounding box center [531, 150] width 205 height 18
paste input "charts_category_page_viewed"
type input "charts_category_page_viewed"
click at [605, 213] on button "Create" at bounding box center [618, 206] width 31 height 15
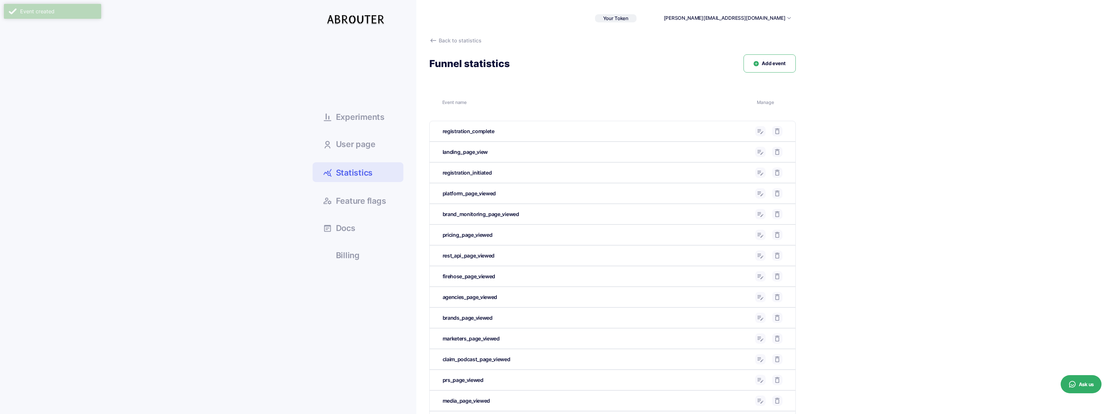
click at [611, 208] on div "brand_monitoring_page_viewed" at bounding box center [613, 214] width 366 height 20
click at [781, 64] on span "Add event" at bounding box center [774, 63] width 24 height 7
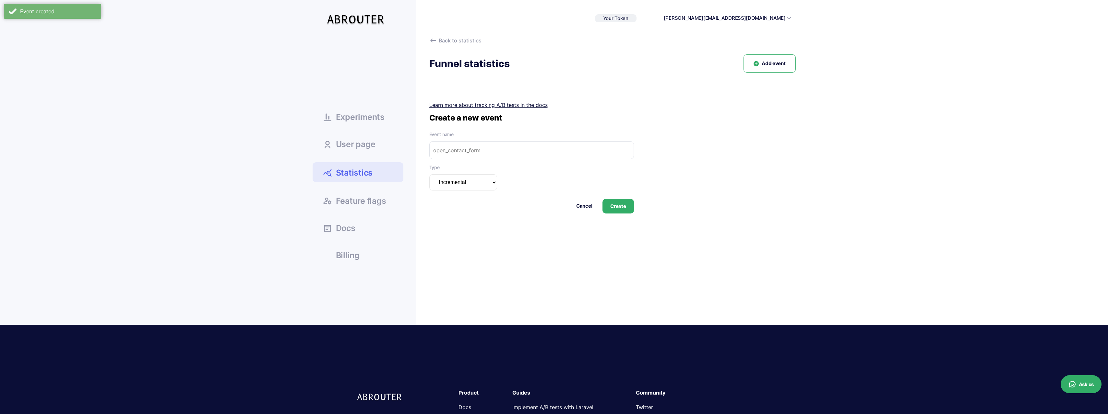
click at [517, 150] on input "text" at bounding box center [531, 150] width 205 height 18
paste input "charts_trending_page_viewed"
type input "charts_trending_page_viewed"
click at [624, 204] on button "Create" at bounding box center [618, 206] width 31 height 15
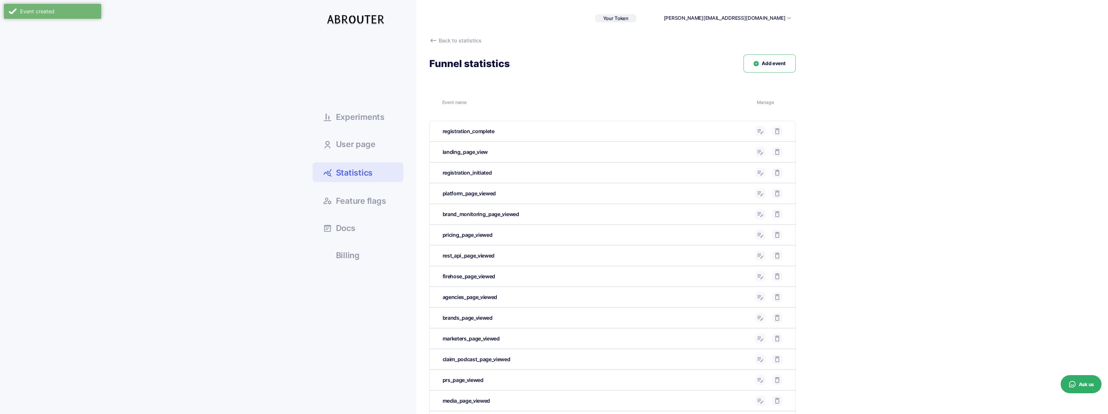
click at [772, 60] on span "Add event" at bounding box center [774, 63] width 24 height 7
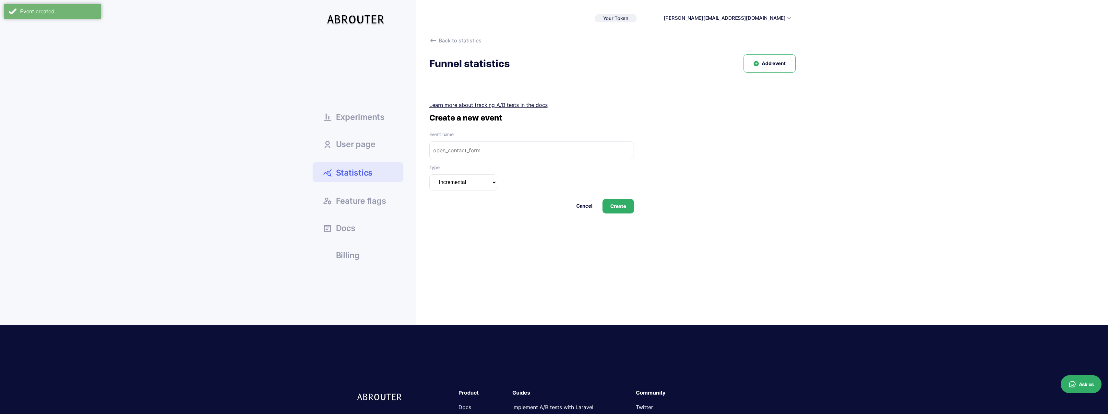
click at [516, 140] on div "Event name" at bounding box center [531, 145] width 205 height 28
click at [513, 148] on input "text" at bounding box center [531, 150] width 205 height 18
paste input "stats_page_viewed"
type input "stats_page_viewed"
click at [625, 210] on button "Create" at bounding box center [618, 206] width 31 height 15
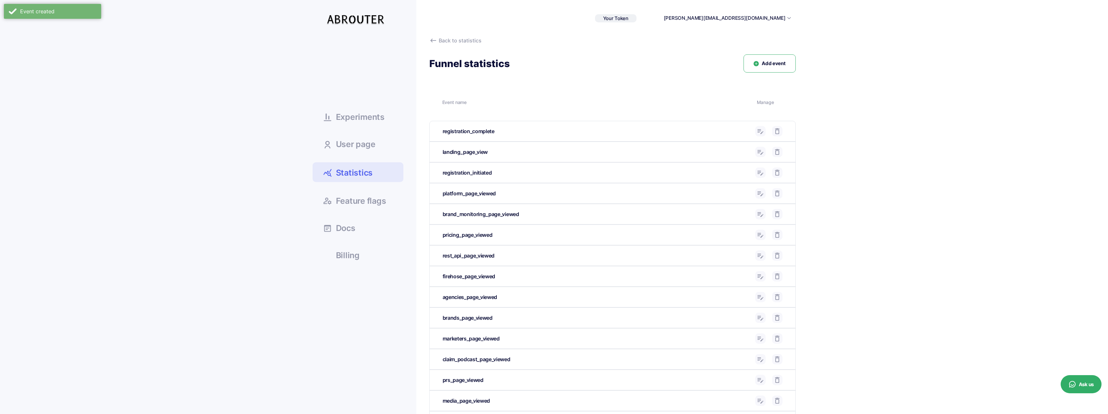
click at [773, 67] on button "Add event" at bounding box center [770, 63] width 52 height 18
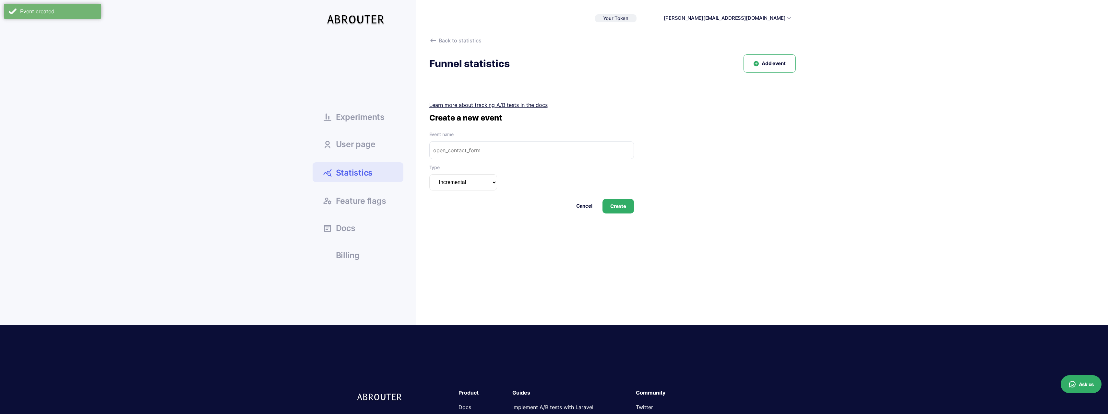
click at [549, 146] on input "text" at bounding box center [531, 150] width 205 height 18
paste input "stats_page_viewed"
type input "stats_page_viewed"
click at [614, 201] on button "Create" at bounding box center [618, 206] width 31 height 15
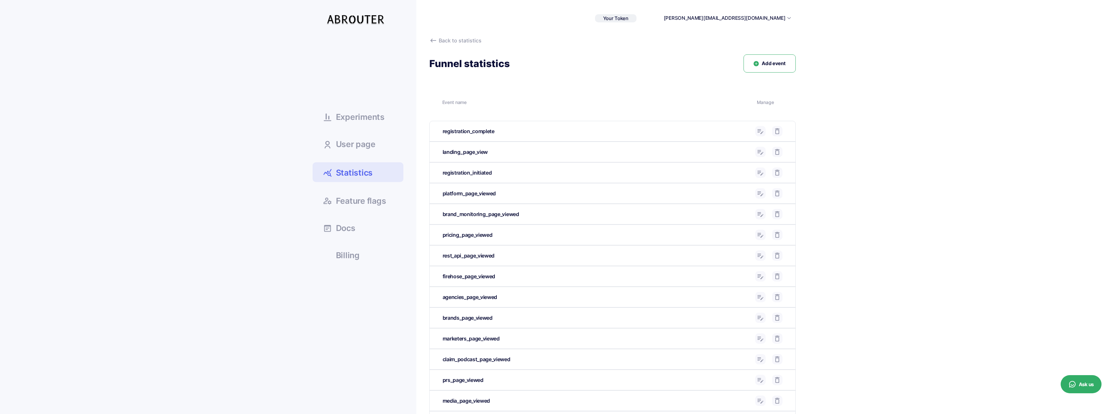
click at [771, 61] on span "Add event" at bounding box center [774, 63] width 24 height 7
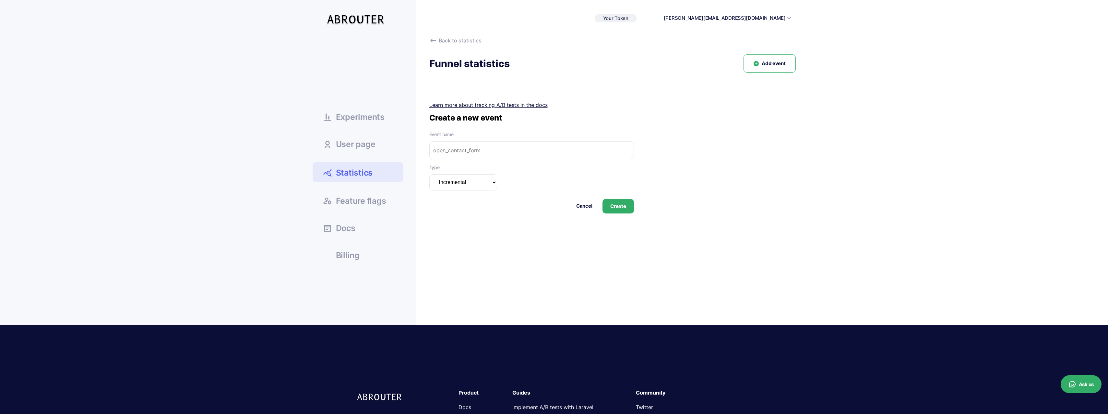
click at [501, 145] on input "text" at bounding box center [531, 150] width 205 height 18
paste input "about_page_viewed"
type input "about_page_viewed"
click at [628, 209] on button "Create" at bounding box center [618, 206] width 31 height 15
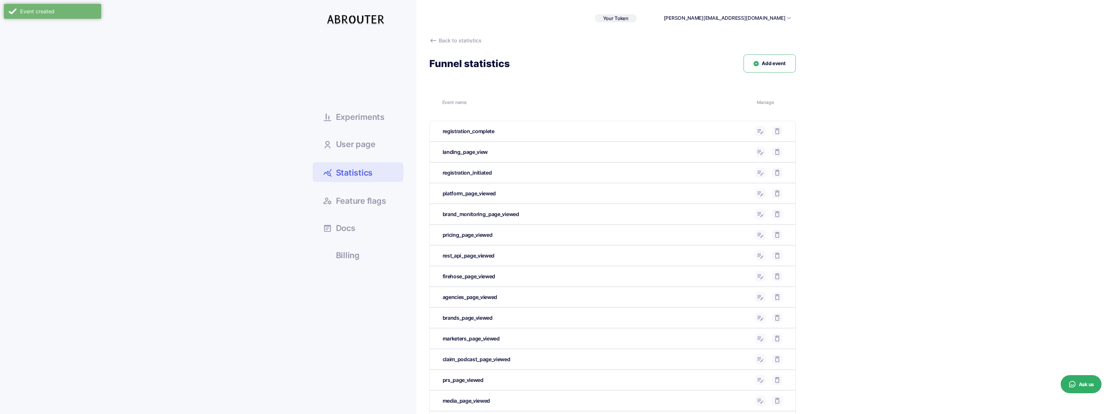
drag, startPoint x: 771, startPoint y: 62, endPoint x: 760, endPoint y: 64, distance: 11.2
click at [771, 62] on span "Add event" at bounding box center [774, 63] width 24 height 7
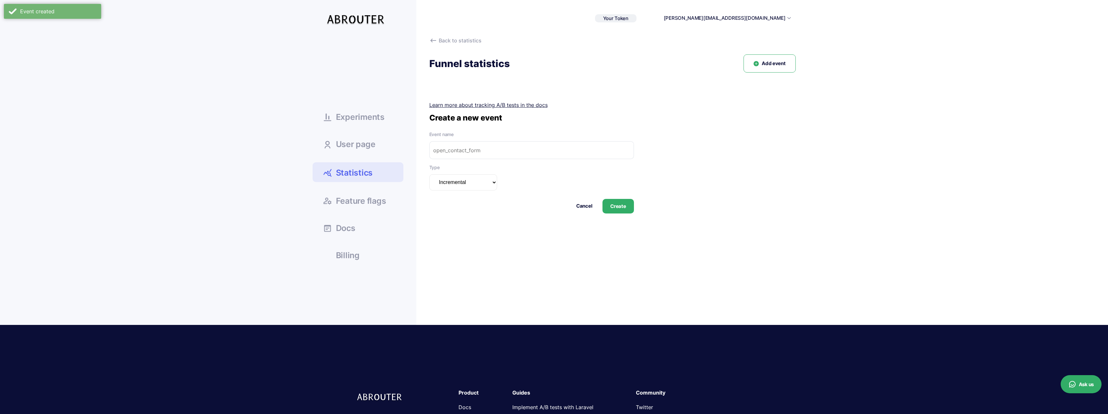
click at [457, 149] on input "text" at bounding box center [531, 150] width 205 height 18
paste input "refund_policy_page_viewed"
type input "refund_policy_page_viewed"
click at [634, 209] on div "Сreate a new event Event name refund_policy_page_viewed Type Incremental Summar…" at bounding box center [612, 163] width 366 height 101
click at [616, 207] on button "Create" at bounding box center [618, 206] width 31 height 15
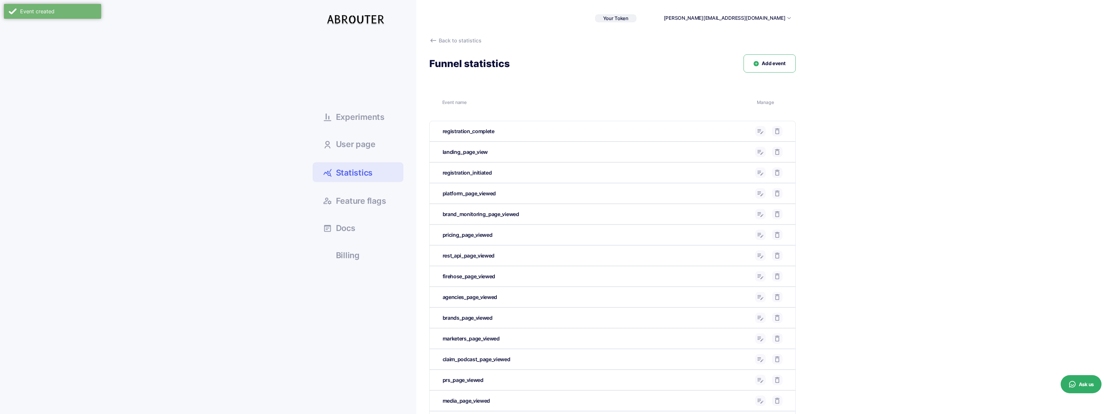
click at [787, 68] on button "Add event" at bounding box center [770, 63] width 52 height 18
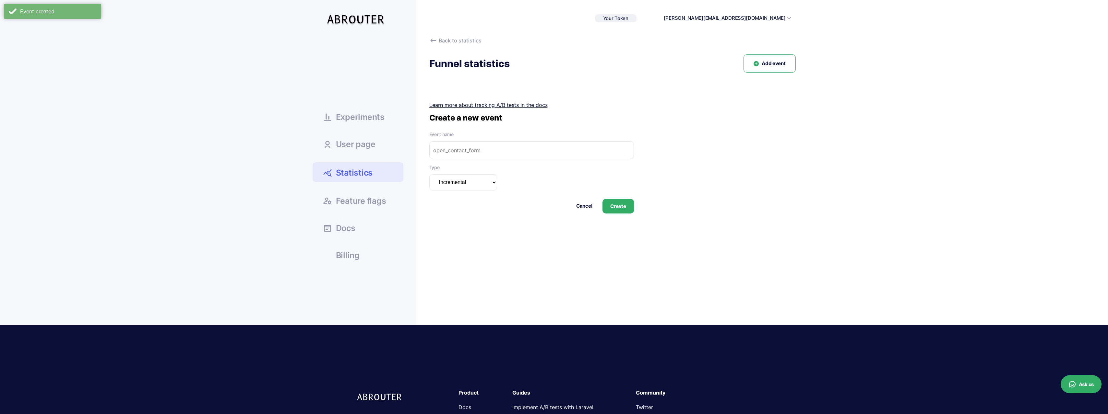
click at [508, 144] on input "text" at bounding box center [531, 150] width 205 height 18
paste input "insights_page_viewed"
type input "insights_page_viewed"
click at [624, 212] on button "Create" at bounding box center [618, 206] width 31 height 15
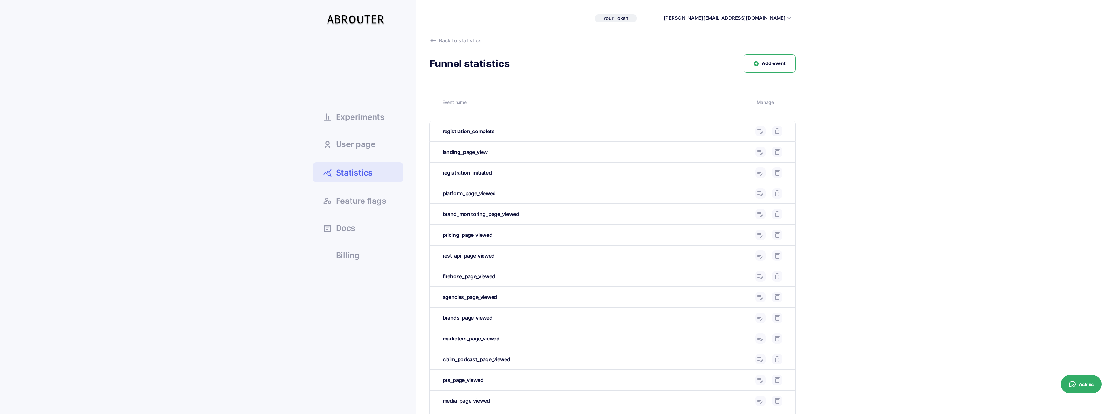
click at [319, 113] on link "Experiments" at bounding box center [358, 117] width 91 height 18
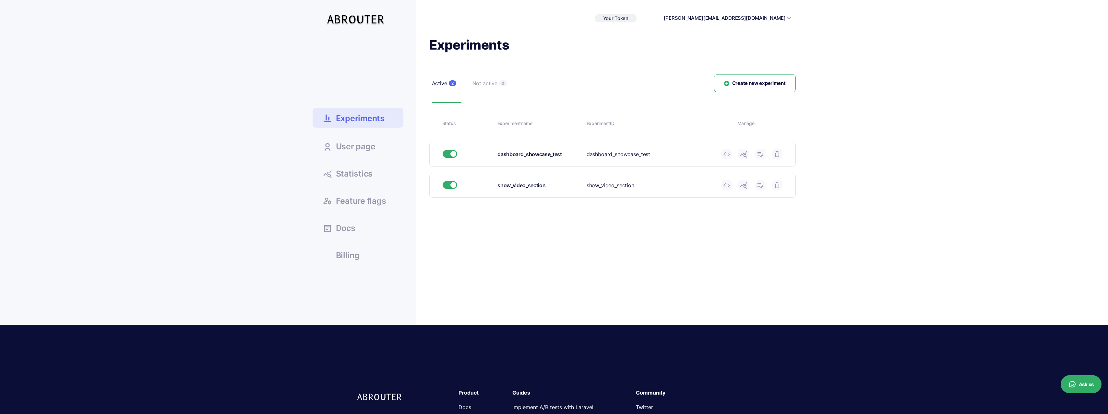
click at [746, 155] on use at bounding box center [743, 154] width 7 height 6
